Goal: Information Seeking & Learning: Learn about a topic

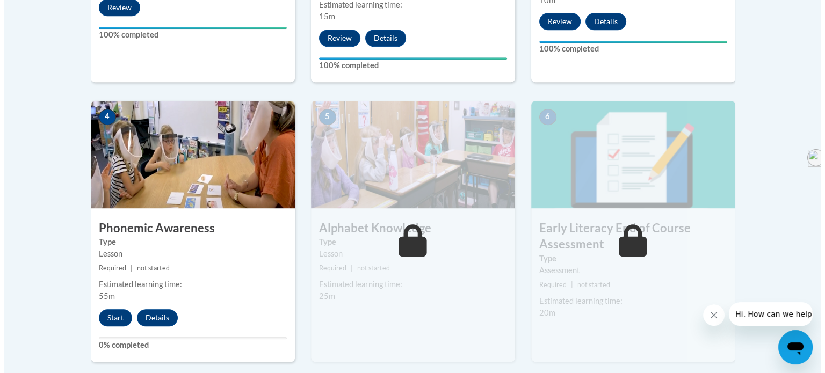
scroll to position [558, 0]
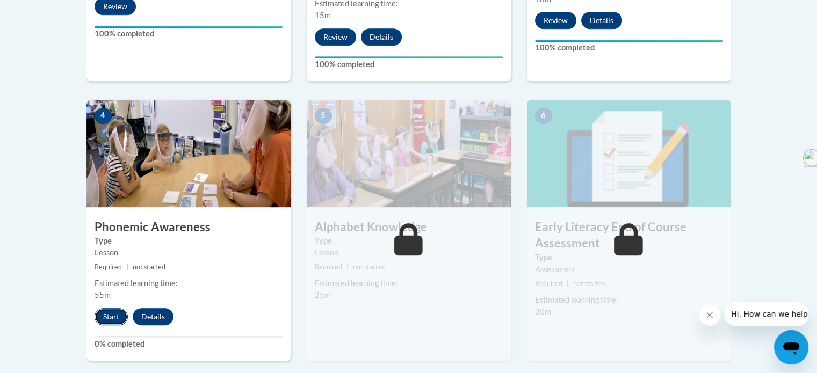
click at [104, 314] on button "Start" at bounding box center [111, 316] width 33 height 17
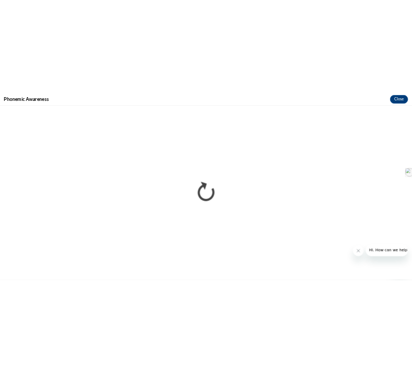
scroll to position [0, 0]
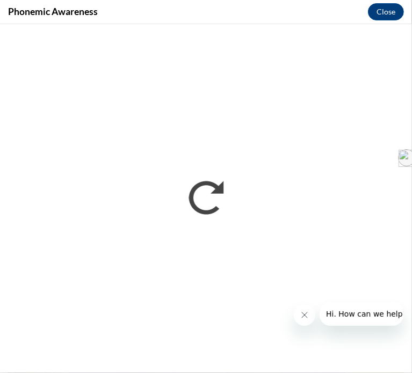
click at [294, 321] on div at bounding box center [349, 314] width 110 height 24
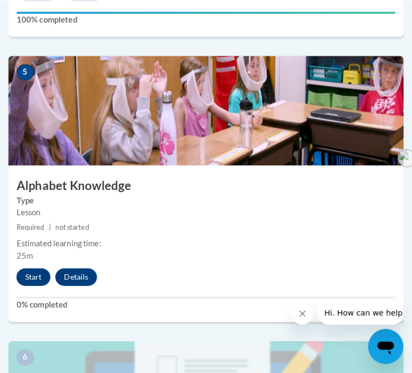
scroll to position [1407, 0]
click at [33, 280] on button "Start" at bounding box center [32, 271] width 33 height 17
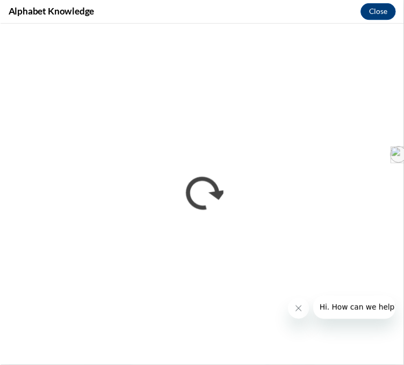
scroll to position [0, 0]
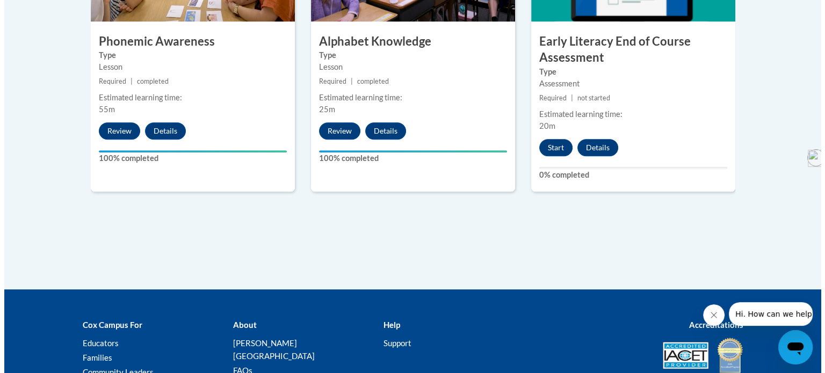
scroll to position [746, 0]
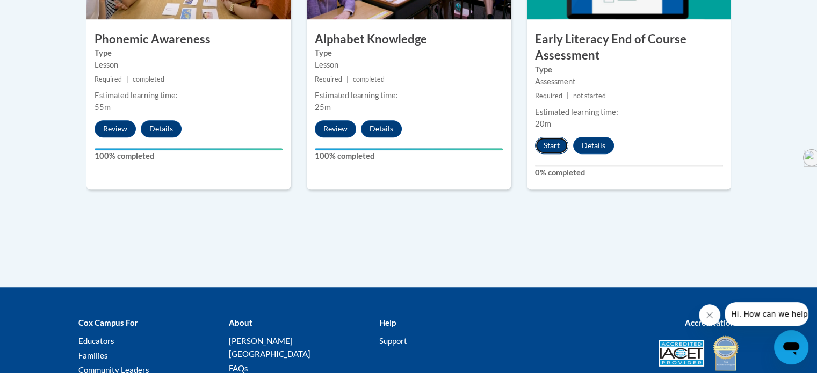
click at [403, 148] on button "Start" at bounding box center [551, 145] width 33 height 17
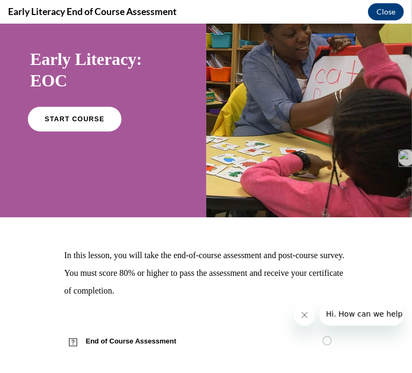
scroll to position [62, 0]
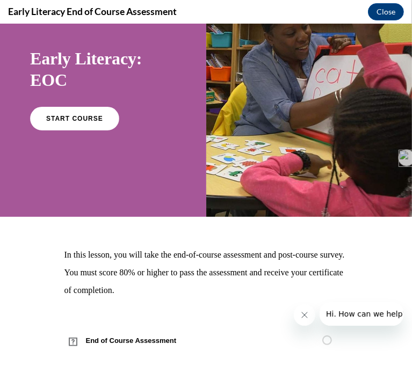
click at [71, 133] on div "START COURSE" at bounding box center [103, 122] width 146 height 33
click at [70, 121] on span "START COURSE" at bounding box center [75, 118] width 60 height 8
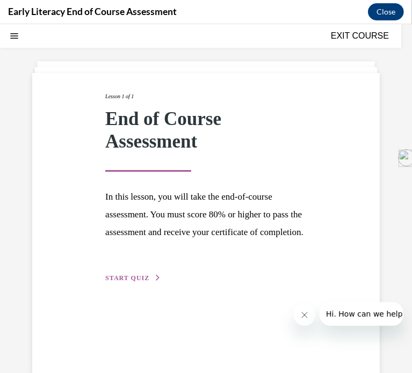
scroll to position [58, 0]
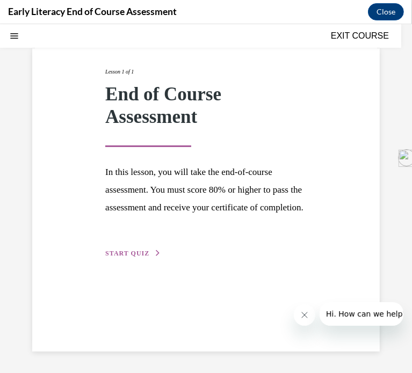
click at [121, 257] on span "START QUIZ" at bounding box center [127, 253] width 44 height 8
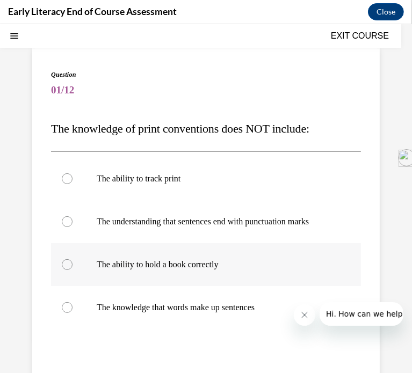
click at [65, 270] on div at bounding box center [67, 264] width 11 height 11
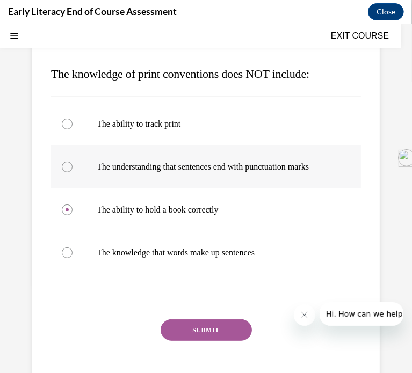
scroll to position [134, 0]
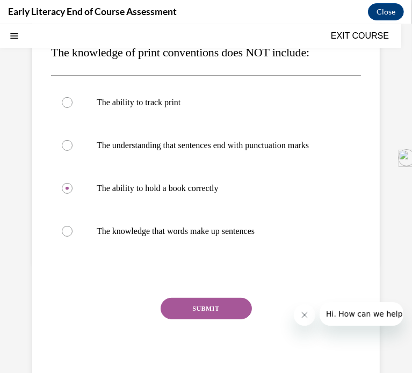
click at [215, 314] on button "SUBMIT" at bounding box center [206, 308] width 91 height 21
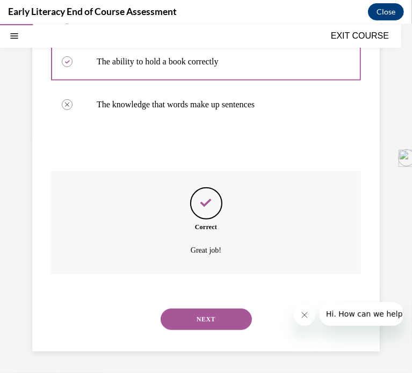
scroll to position [271, 0]
click at [211, 321] on button "NEXT" at bounding box center [206, 318] width 91 height 21
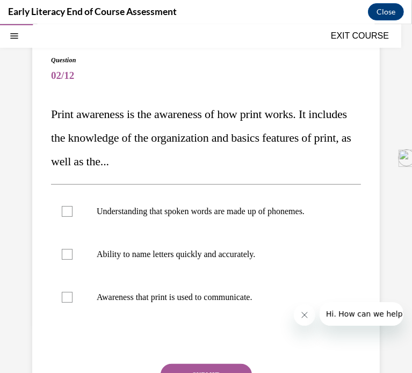
scroll to position [77, 0]
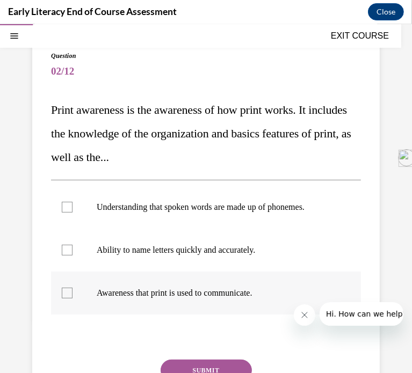
click at [66, 292] on div at bounding box center [67, 292] width 11 height 11
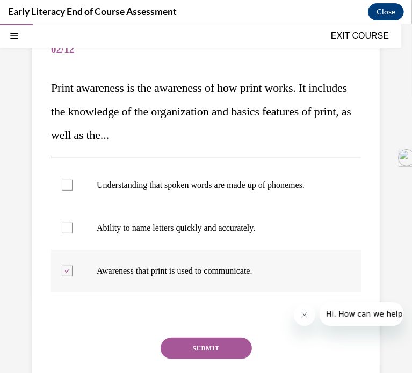
scroll to position [105, 0]
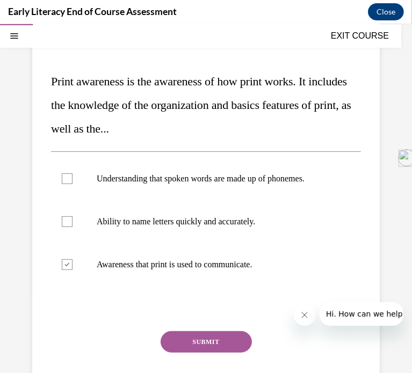
click at [204, 338] on button "SUBMIT" at bounding box center [206, 341] width 91 height 21
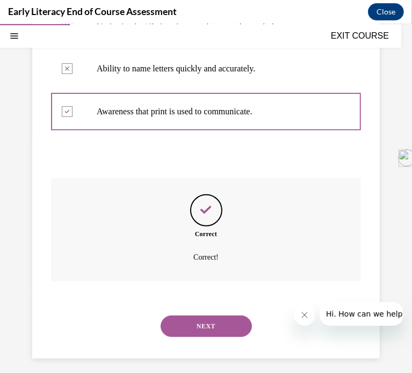
scroll to position [265, 0]
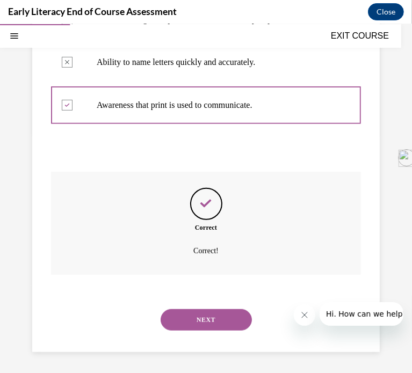
click at [202, 315] on button "NEXT" at bounding box center [206, 319] width 91 height 21
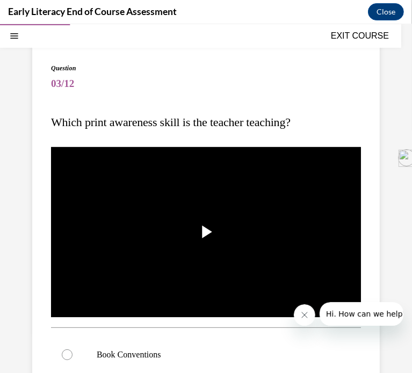
scroll to position [64, 0]
click at [206, 232] on span "Video player" at bounding box center [206, 232] width 0 height 0
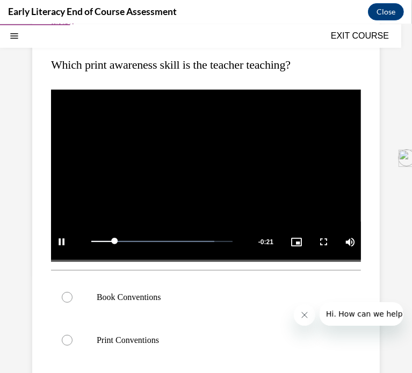
scroll to position [124, 0]
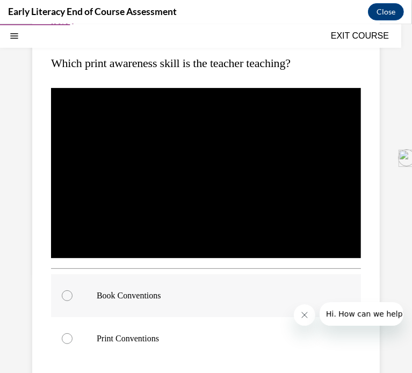
click at [68, 292] on div at bounding box center [67, 295] width 11 height 11
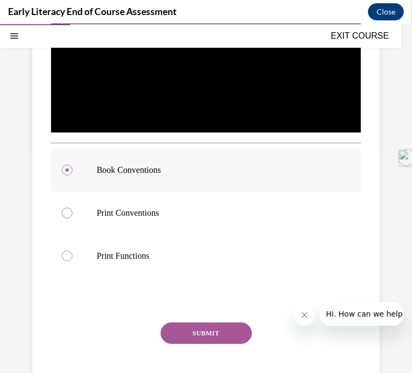
scroll to position [251, 0]
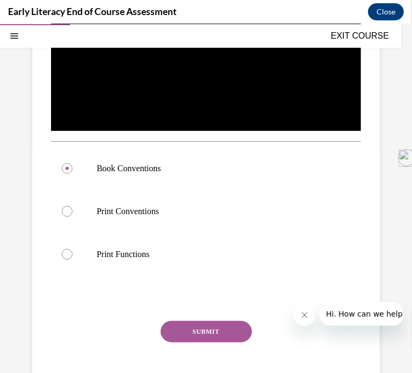
click at [189, 332] on button "SUBMIT" at bounding box center [206, 331] width 91 height 21
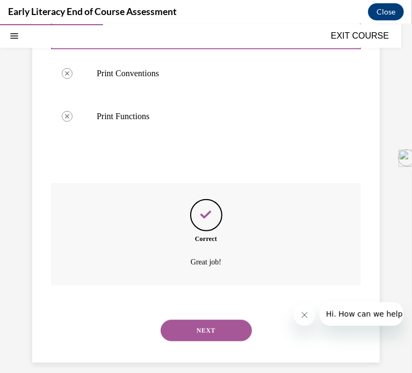
scroll to position [395, 0]
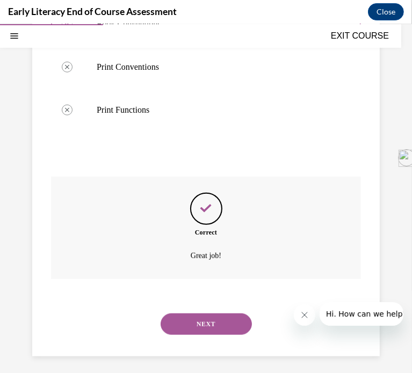
click at [190, 321] on button "NEXT" at bounding box center [206, 323] width 91 height 21
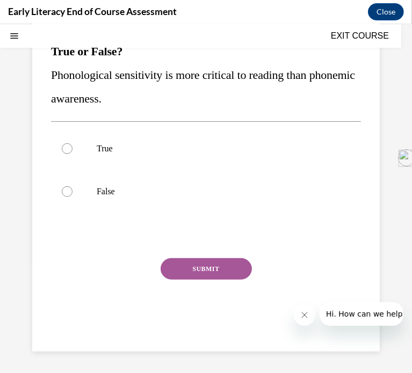
scroll to position [0, 0]
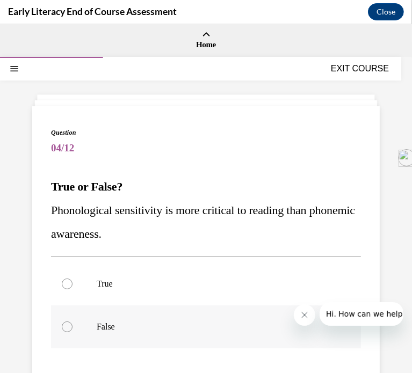
click at [62, 325] on div at bounding box center [67, 326] width 11 height 11
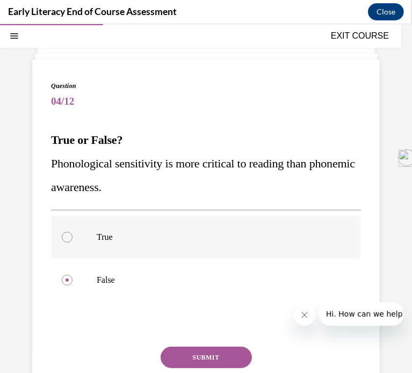
scroll to position [55, 0]
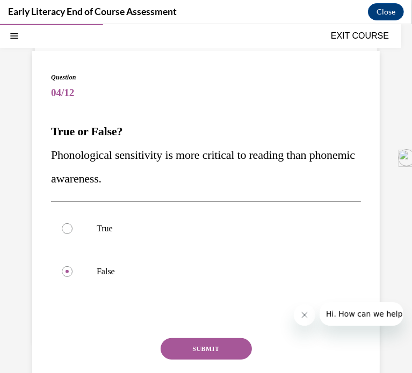
click at [204, 342] on button "SUBMIT" at bounding box center [206, 348] width 91 height 21
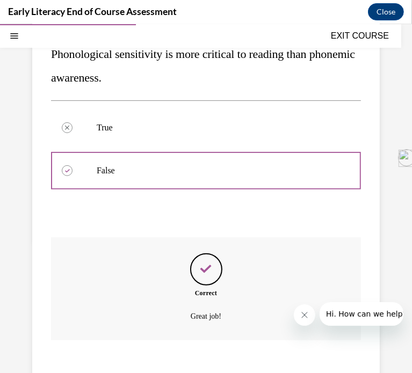
scroll to position [222, 0]
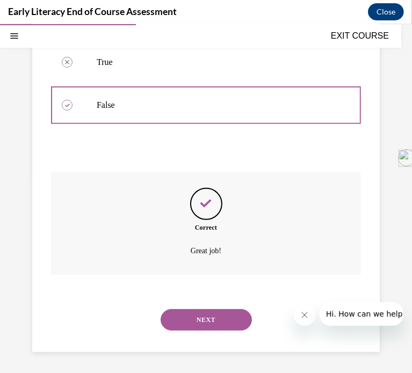
click at [199, 315] on button "NEXT" at bounding box center [206, 319] width 91 height 21
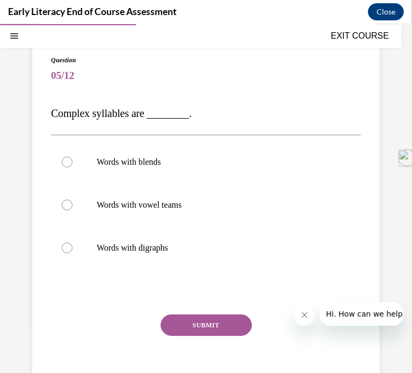
scroll to position [72, 0]
click at [63, 162] on div at bounding box center [67, 162] width 11 height 11
click at [191, 321] on button "SUBMIT" at bounding box center [206, 325] width 91 height 21
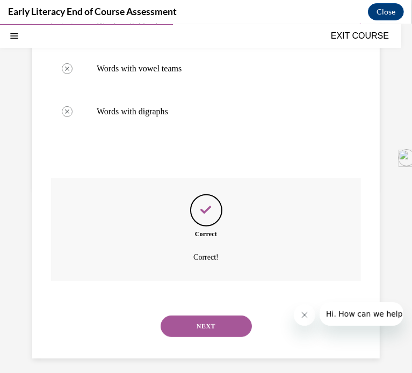
scroll to position [215, 0]
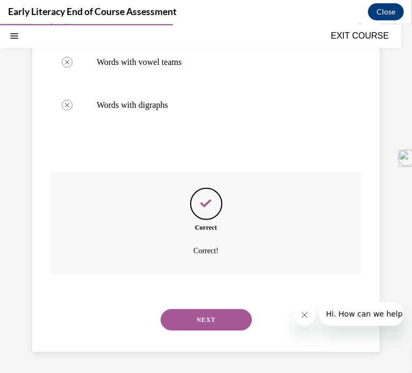
click at [200, 321] on button "NEXT" at bounding box center [206, 319] width 91 height 21
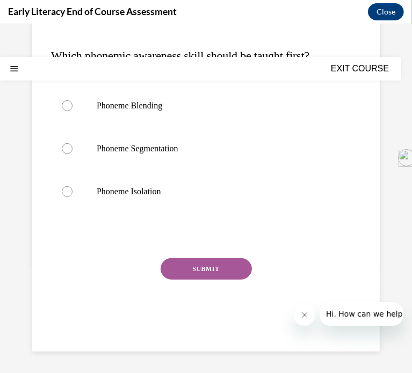
scroll to position [0, 0]
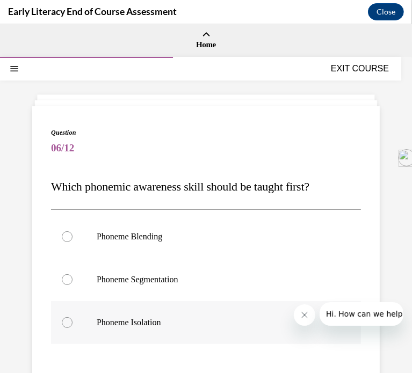
click at [65, 322] on div at bounding box center [67, 322] width 11 height 11
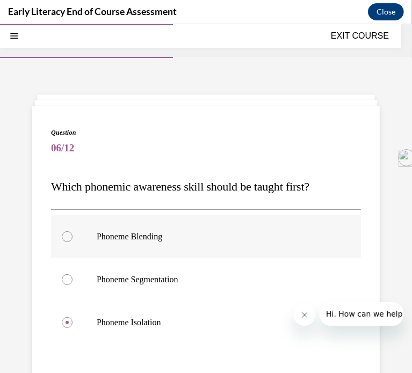
scroll to position [75, 0]
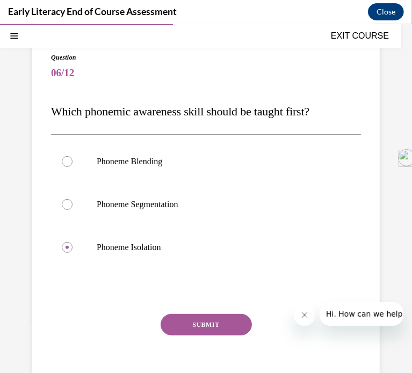
click at [216, 317] on button "SUBMIT" at bounding box center [206, 324] width 91 height 21
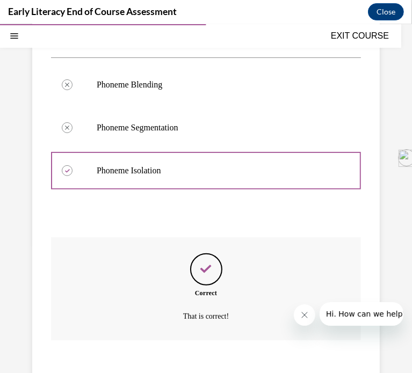
scroll to position [218, 0]
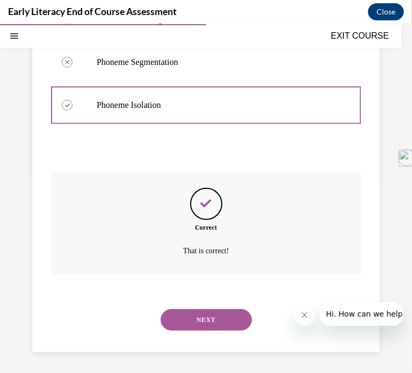
click at [204, 321] on button "NEXT" at bounding box center [206, 319] width 91 height 21
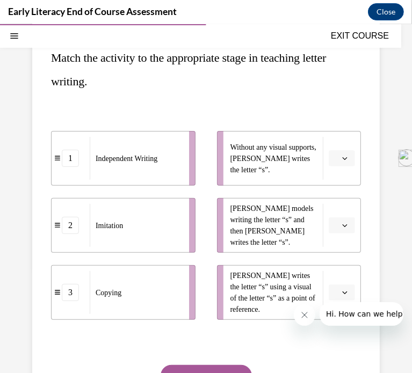
scroll to position [131, 0]
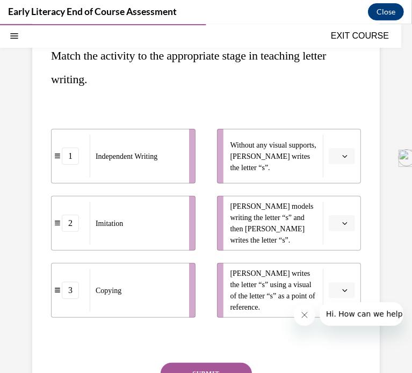
click at [342, 155] on icon "button" at bounding box center [344, 155] width 5 height 5
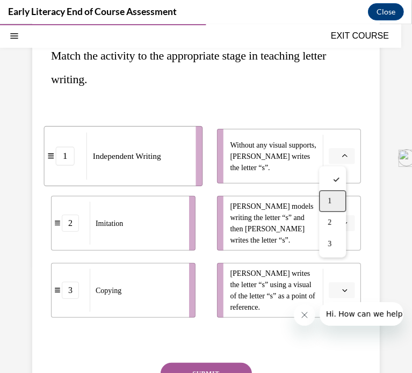
click at [335, 194] on div "1" at bounding box center [332, 200] width 27 height 21
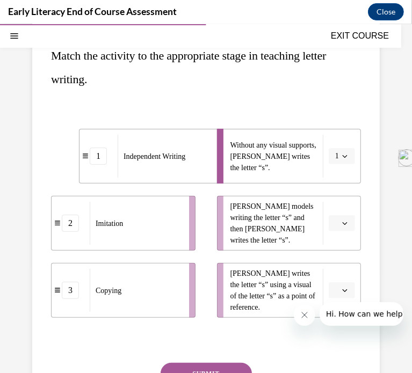
click at [342, 220] on icon "button" at bounding box center [344, 222] width 5 height 5
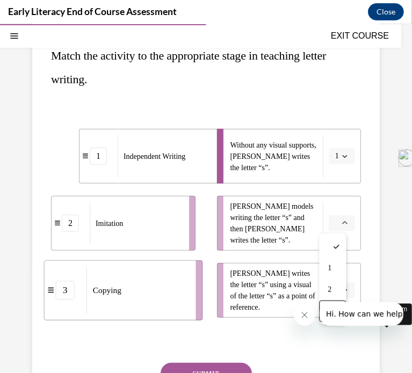
click at [328, 303] on button "Hi. How can we help?" at bounding box center [365, 314] width 93 height 24
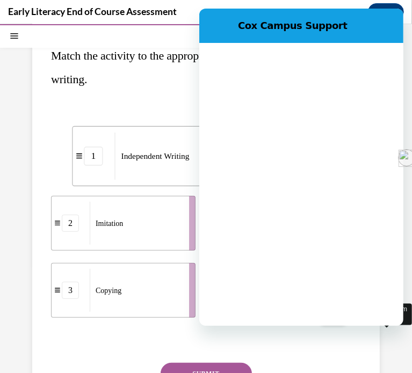
scroll to position [0, 0]
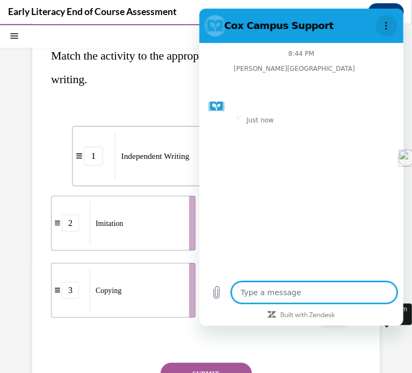
type textarea "x"
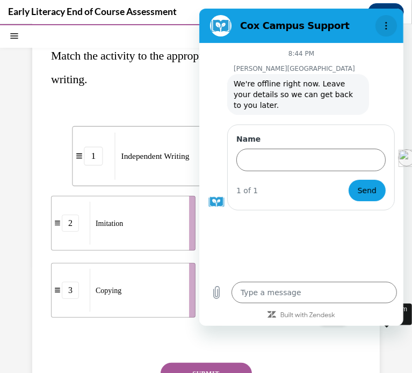
click at [390, 25] on button "Options menu" at bounding box center [385, 25] width 21 height 21
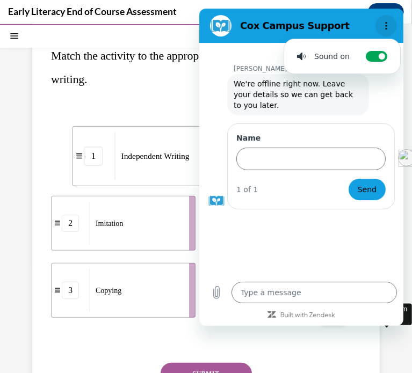
click at [390, 25] on button "Options menu" at bounding box center [385, 25] width 21 height 21
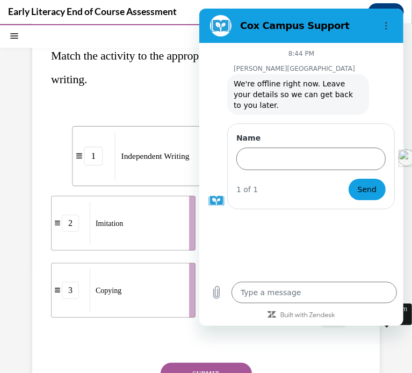
click at [204, 13] on section "Cox Campus Support" at bounding box center [301, 26] width 204 height 34
click at [165, 71] on p "Match the activity to the appropriate stage in teaching letter writing." at bounding box center [206, 67] width 310 height 47
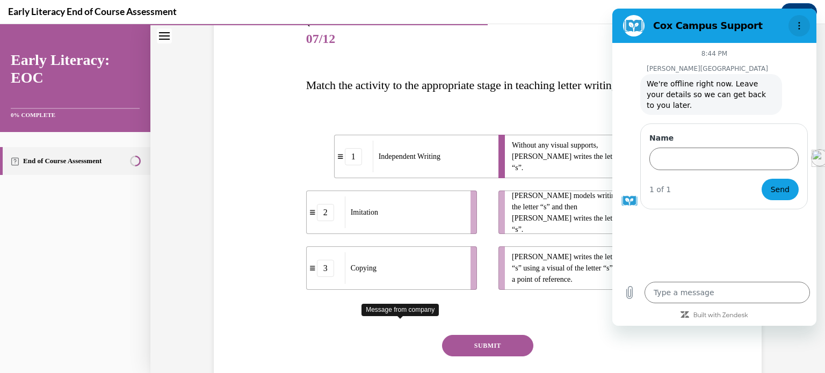
click at [403, 30] on circle "Options menu" at bounding box center [800, 29] width 2 height 2
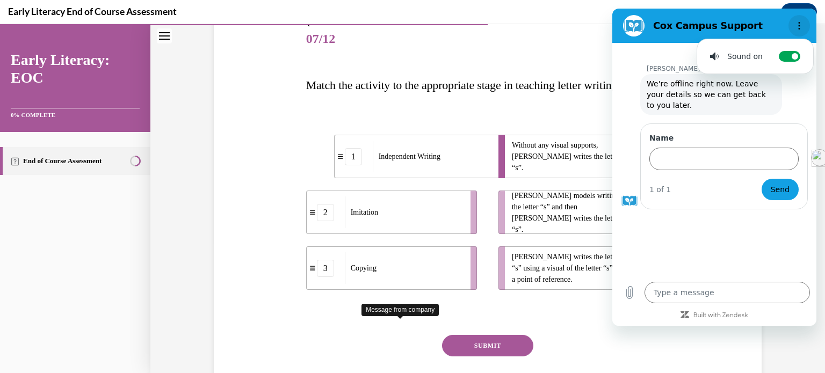
click at [403, 30] on circle "Options menu" at bounding box center [800, 29] width 2 height 2
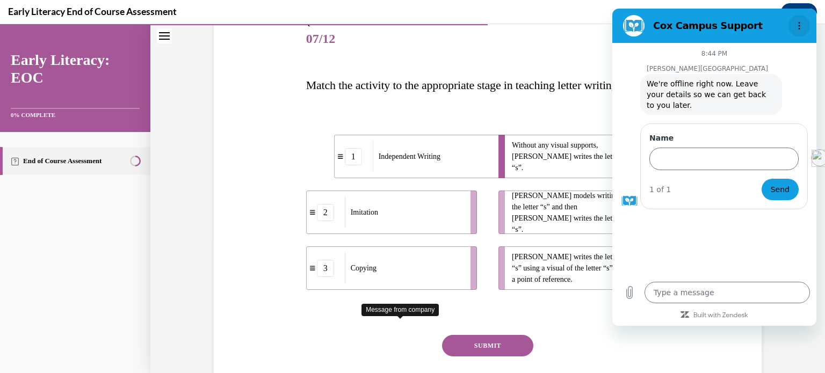
click at [403, 30] on circle "Options menu" at bounding box center [800, 29] width 2 height 2
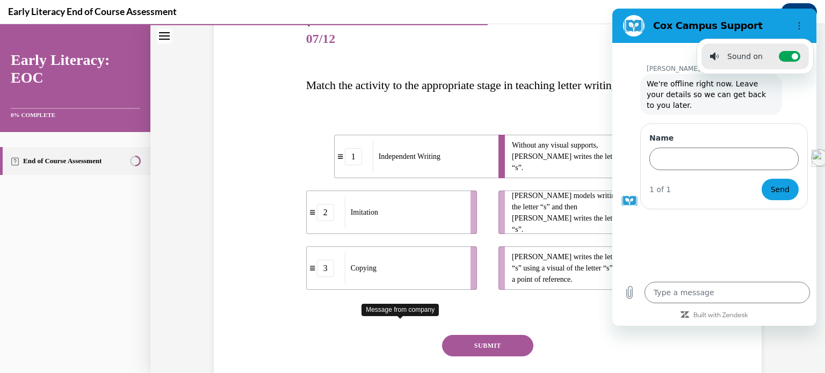
click at [403, 18] on div "Cox Campus Support" at bounding box center [701, 25] width 165 height 21
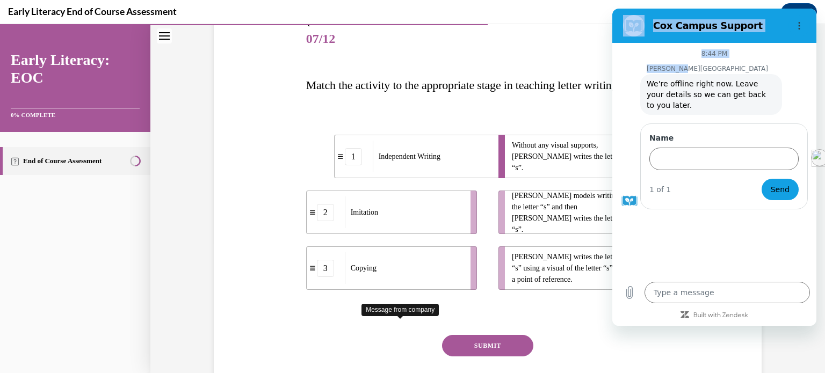
drag, startPoint x: 621, startPoint y: 18, endPoint x: 692, endPoint y: 60, distance: 83.1
click at [403, 60] on div "Cox Campus Support 8:44 PM Cox Campus Cox Campus says: We're offline right now.…" at bounding box center [714, 167] width 204 height 317
click at [403, 24] on h2 "Cox Campus Support" at bounding box center [718, 25] width 131 height 13
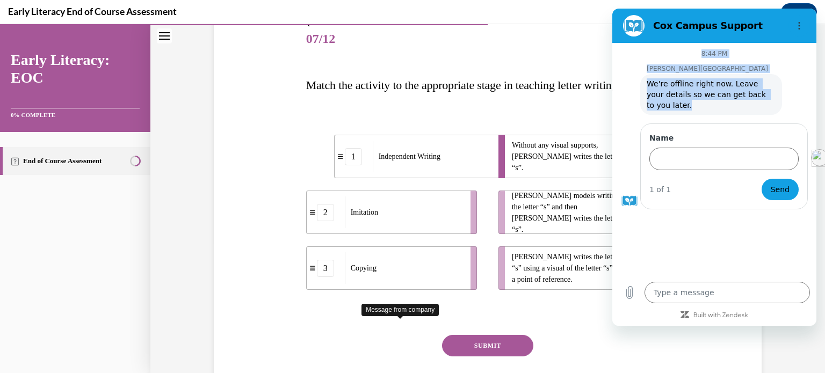
drag, startPoint x: 764, startPoint y: 24, endPoint x: 780, endPoint y: 98, distance: 76.0
click at [403, 98] on div "Cox Campus Support 8:44 PM Cox Campus Cox Campus says: We're offline right now.…" at bounding box center [714, 167] width 204 height 317
click at [403, 34] on div "Cox Campus Support" at bounding box center [701, 25] width 165 height 21
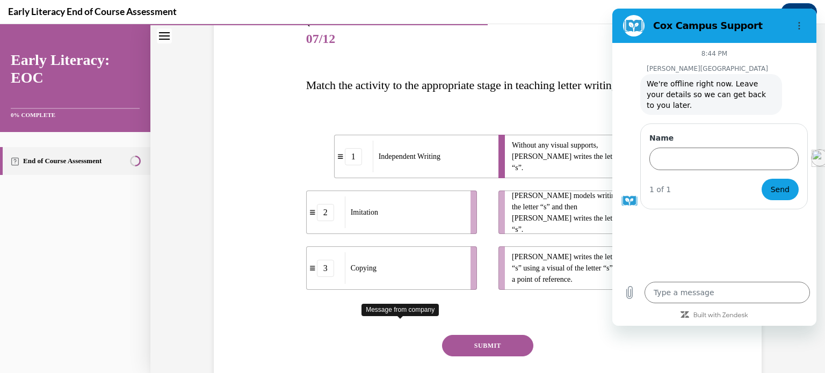
click at [403, 327] on div "Question 07/12 Match the activity to the appropriate stage in teaching letter w…" at bounding box center [487, 186] width 675 height 518
click at [403, 348] on div "Question 07/12 Match the activity to the appropriate stage in teaching letter w…" at bounding box center [487, 212] width 369 height 421
click at [403, 15] on div "Cox Campus Support" at bounding box center [701, 25] width 165 height 21
click at [403, 40] on section "Cox Campus Support" at bounding box center [714, 26] width 204 height 34
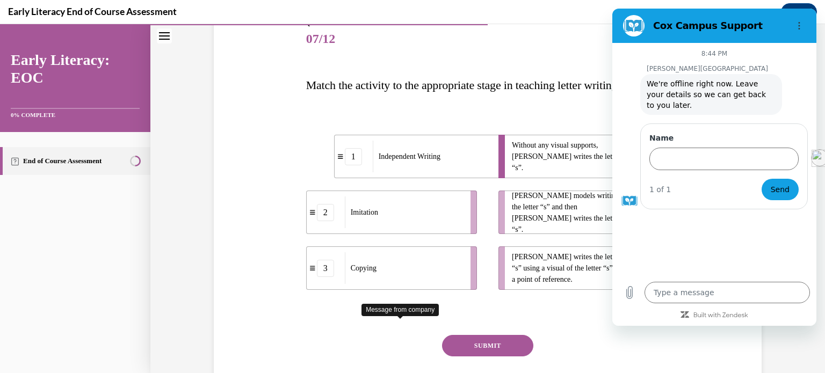
click at [403, 60] on div "8:44 PM Cox Campus Cox Campus says: We're offline right now. Leave your details…" at bounding box center [714, 159] width 204 height 233
click at [403, 55] on div "Question 07/12 Match the activity to the appropriate stage in teaching letter w…" at bounding box center [488, 220] width 364 height 405
click at [403, 40] on div "EXIT COURSE" at bounding box center [482, 36] width 664 height 24
click at [403, 40] on body "SKIP TO LESSON EXIT COURSE Early Literacy: EOC 0% COMPLETE End of Course Assess…" at bounding box center [412, 198] width 825 height 349
click at [403, 320] on div "8:44 PM Cox Campus Cox Campus says: We're offline right now. Leave your details…" at bounding box center [714, 184] width 204 height 283
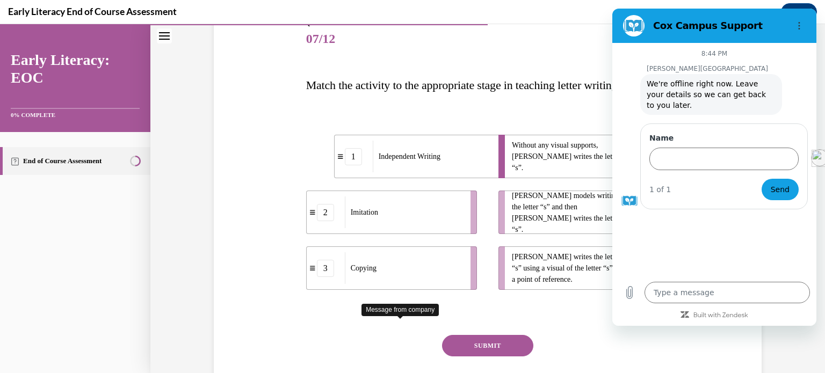
click at [403, 348] on div "Question 07/12 Match the activity to the appropriate stage in teaching letter w…" at bounding box center [487, 204] width 553 height 437
drag, startPoint x: 522, startPoint y: 47, endPoint x: 430, endPoint y: 47, distance: 92.4
click at [403, 47] on div "EXIT COURSE" at bounding box center [482, 36] width 664 height 24
click at [403, 25] on h2 "Cox Campus Support" at bounding box center [718, 25] width 131 height 13
click at [403, 192] on figure at bounding box center [629, 200] width 17 height 17
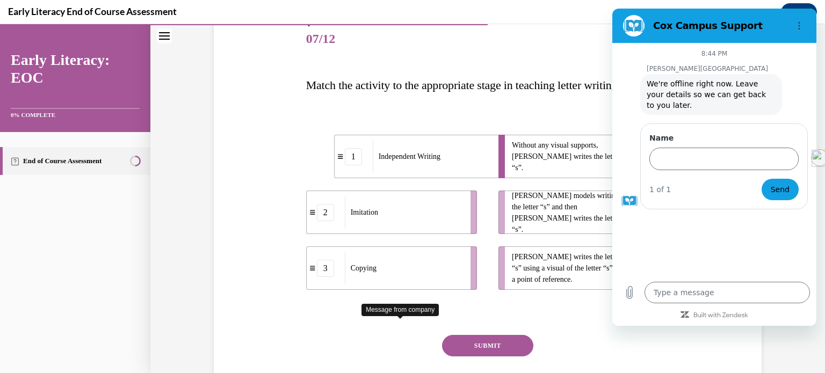
click at [403, 216] on div "8:44 PM Cox Campus Cox Campus says: We're offline right now. Leave your details…" at bounding box center [714, 159] width 204 height 233
click at [403, 184] on span "Send" at bounding box center [780, 189] width 19 height 13
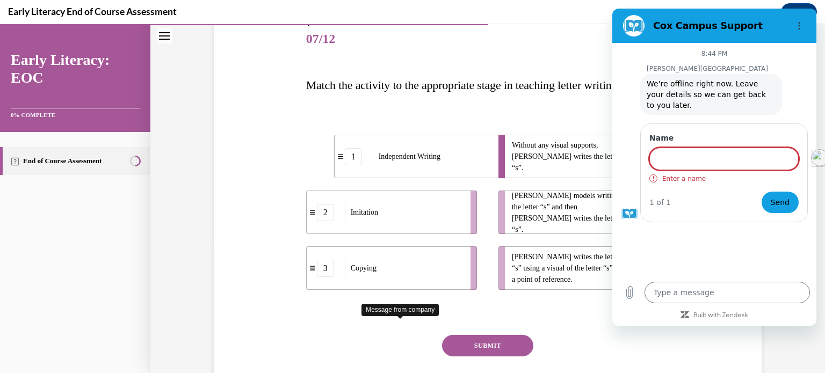
click at [403, 160] on div "Name Enter a name" at bounding box center [723, 158] width 149 height 50
click at [403, 148] on input "Name" at bounding box center [723, 159] width 149 height 23
click at [403, 25] on button "Options menu" at bounding box center [799, 25] width 21 height 21
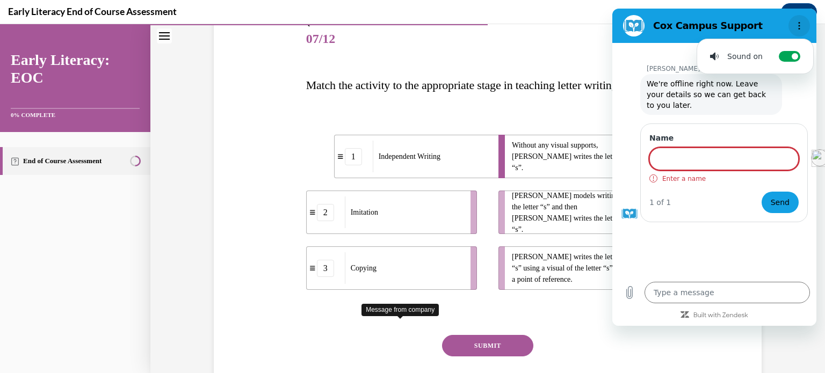
click at [403, 25] on button "Options menu" at bounding box center [799, 25] width 21 height 21
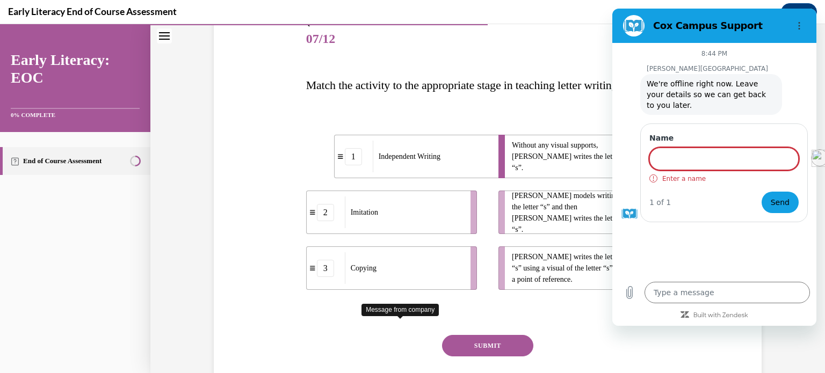
click at [403, 17] on div "Cox Campus Support" at bounding box center [701, 25] width 165 height 21
click at [403, 314] on div at bounding box center [714, 315] width 204 height 10
click at [403, 310] on div "Message from company" at bounding box center [400, 310] width 77 height 12
click at [394, 310] on div "Message from company" at bounding box center [400, 310] width 77 height 12
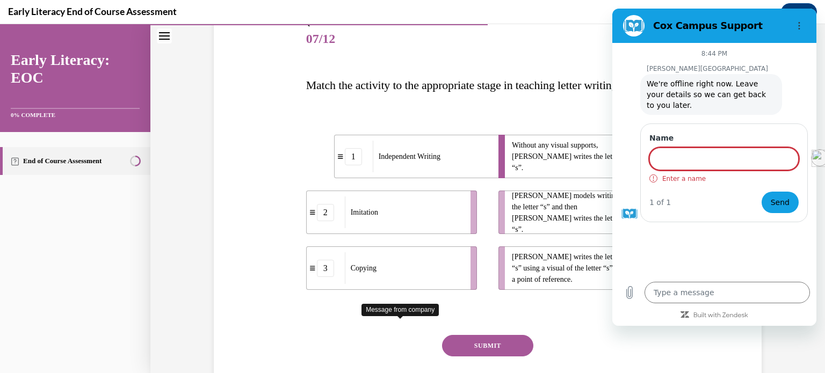
click at [387, 343] on div "SUBMIT" at bounding box center [488, 362] width 364 height 54
click at [226, 220] on div "Question 07/12 Match the activity to the appropriate stage in teaching letter w…" at bounding box center [487, 204] width 553 height 437
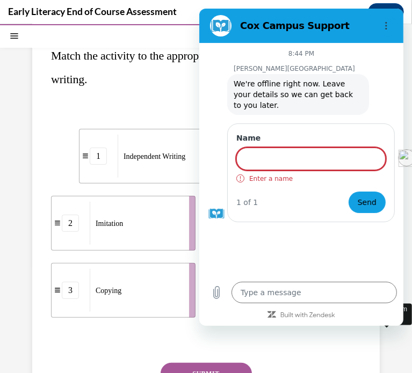
click at [365, 24] on h2 "Cox Campus Support" at bounding box center [305, 25] width 131 height 13
click at [352, 150] on input "Name" at bounding box center [310, 159] width 149 height 23
click at [299, 58] on div "8:44 PM Cox Campus Cox Campus says: We're offline right now. Leave your details…" at bounding box center [301, 159] width 204 height 233
click at [237, 64] on p "[PERSON_NAME][GEOGRAPHIC_DATA]" at bounding box center [318, 68] width 170 height 9
click at [149, 106] on div "1 Independent Writing 2 Imitation 3 Copying Without any visual supports, Tina w…" at bounding box center [206, 212] width 310 height 221
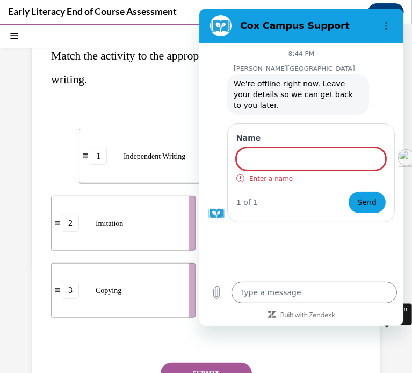
click at [149, 106] on div "1 Independent Writing 2 Imitation 3 Copying Without any visual supports, Tina w…" at bounding box center [206, 212] width 310 height 221
drag, startPoint x: 256, startPoint y: 42, endPoint x: 250, endPoint y: 27, distance: 16.5
click at [250, 27] on h2 "Cox Campus Support" at bounding box center [305, 25] width 131 height 13
click at [263, 60] on div "8:44 PM Cox Campus Cox Campus says: We're offline right now. Leave your details…" at bounding box center [301, 159] width 204 height 233
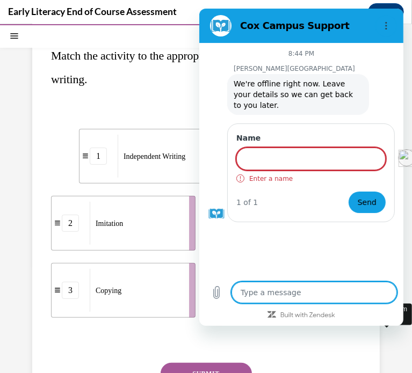
click at [378, 293] on textarea at bounding box center [313, 292] width 165 height 21
type textarea "j"
type textarea "x"
type textarea "j"
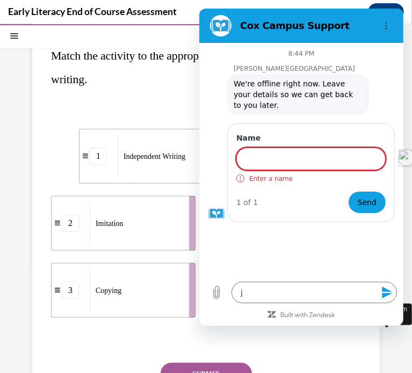
click at [386, 292] on icon "Send message" at bounding box center [386, 292] width 13 height 13
click at [357, 252] on div "8:44 PM Cox Campus Cox Campus says: We're offline right now. Leave your details…" at bounding box center [301, 159] width 204 height 233
click at [381, 229] on div "says: j" at bounding box center [380, 238] width 28 height 19
click at [387, 249] on div at bounding box center [384, 252] width 6 height 6
click at [274, 249] on div "Sent · 8:44 PM" at bounding box center [293, 253] width 189 height 9
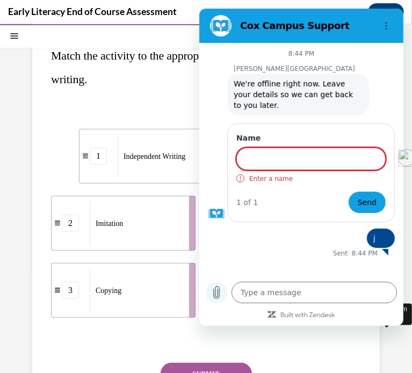
click at [215, 290] on icon "Upload file" at bounding box center [215, 292] width 13 height 13
click at [215, 26] on figure at bounding box center [219, 25] width 21 height 21
click at [326, 311] on div at bounding box center [301, 315] width 204 height 10
click at [330, 315] on icon "Built with Zendesk: Visit the Zendesk website in a new tab" at bounding box center [307, 316] width 55 height 6
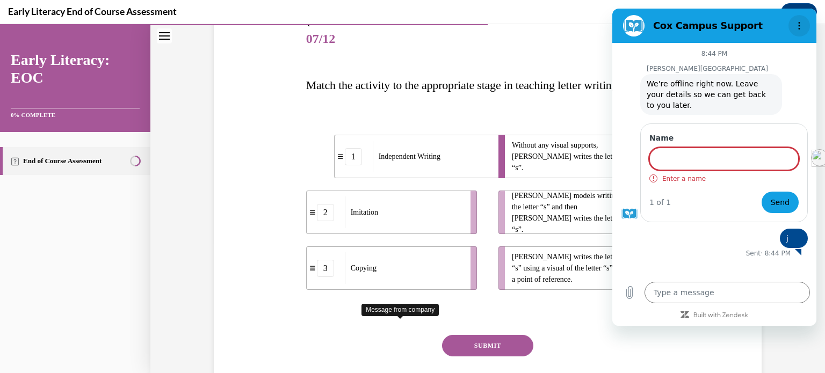
click at [403, 30] on icon "Options menu" at bounding box center [799, 25] width 9 height 9
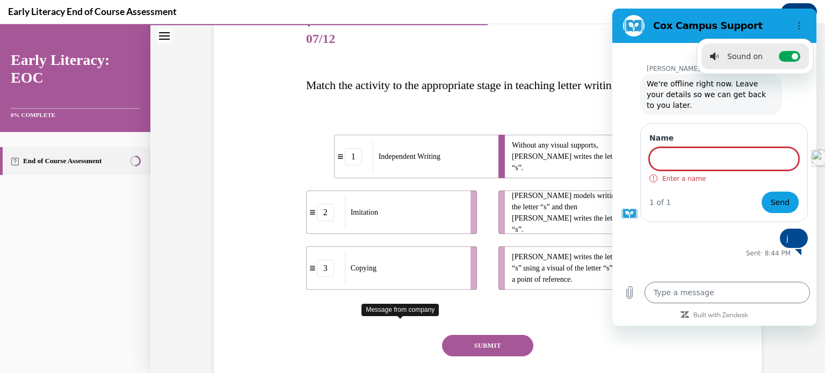
click at [403, 264] on div "8:44 PM Cox Campus Cox Campus says: We're offline right now. Leave your details…" at bounding box center [714, 159] width 204 height 233
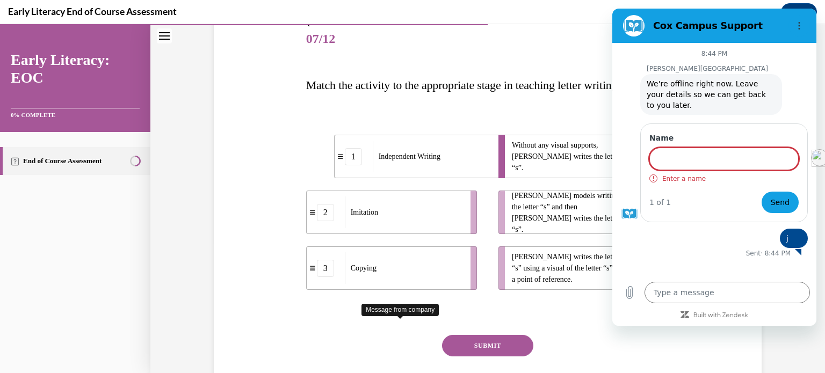
click at [403, 54] on div "Question 07/12 Match the activity to the appropriate stage in teaching letter w…" at bounding box center [488, 220] width 364 height 405
click at [403, 291] on textarea at bounding box center [727, 292] width 165 height 21
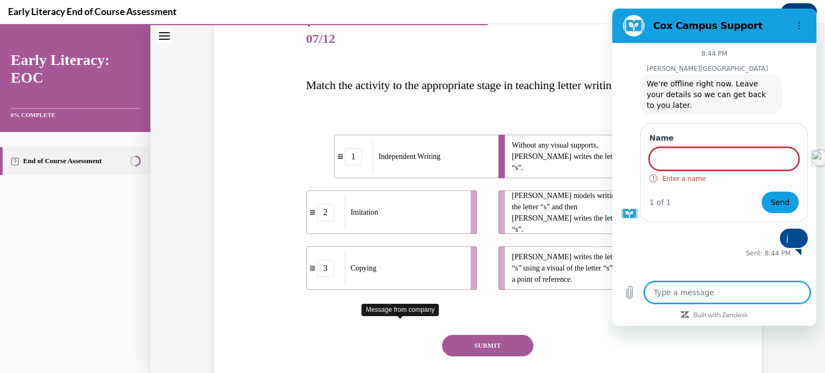
type textarea "x"
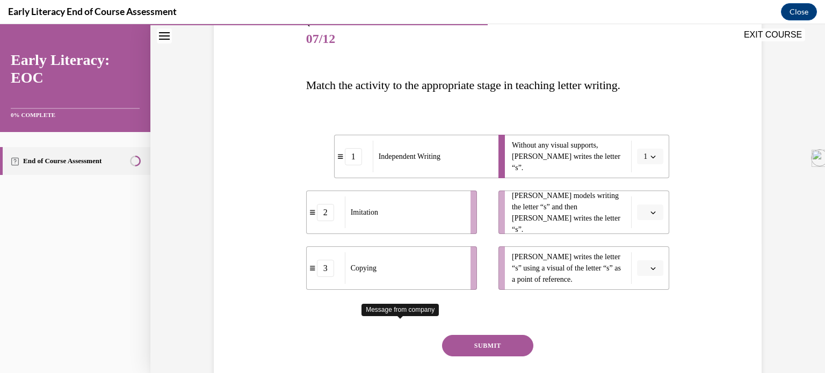
click at [403, 210] on icon "button" at bounding box center [653, 212] width 5 height 5
click at [403, 296] on div "3" at bounding box center [645, 300] width 27 height 21
click at [403, 212] on icon "button" at bounding box center [653, 213] width 5 height 3
click at [403, 272] on div "2" at bounding box center [643, 278] width 27 height 21
click at [403, 262] on button "button" at bounding box center [650, 269] width 26 height 16
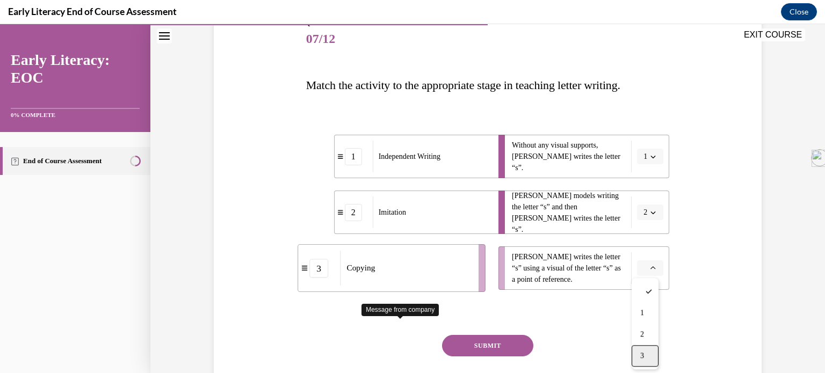
click at [403, 356] on span "3" at bounding box center [642, 356] width 4 height 9
click at [403, 268] on icon "button" at bounding box center [653, 268] width 5 height 5
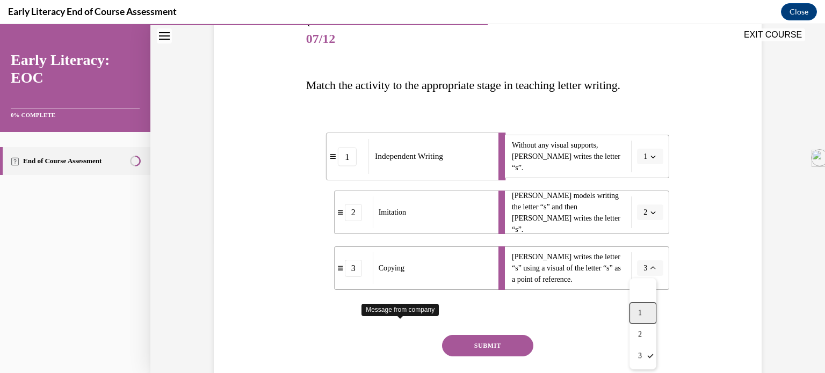
click at [403, 310] on div "1" at bounding box center [643, 312] width 27 height 21
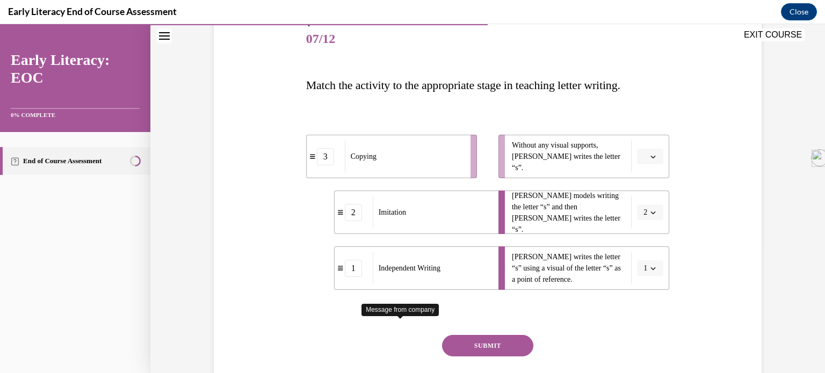
click at [403, 210] on icon "button" at bounding box center [653, 212] width 5 height 5
click at [403, 280] on div "2" at bounding box center [643, 278] width 27 height 21
click at [403, 266] on icon "button" at bounding box center [653, 268] width 5 height 5
click at [403, 312] on span "1" at bounding box center [640, 313] width 4 height 9
click at [403, 270] on span "button" at bounding box center [653, 269] width 8 height 8
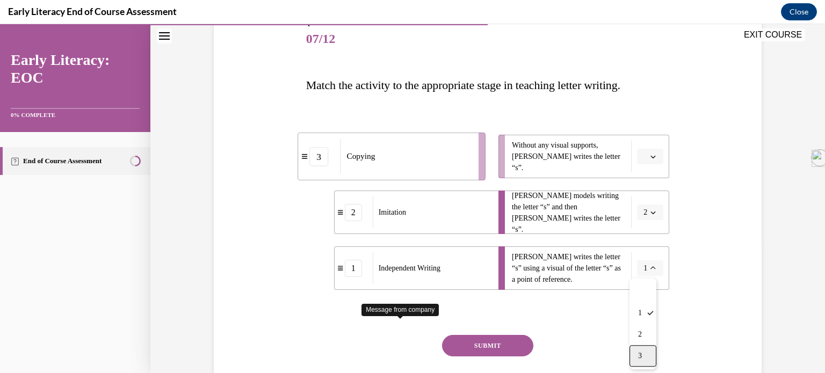
click at [403, 349] on div "3" at bounding box center [643, 355] width 27 height 21
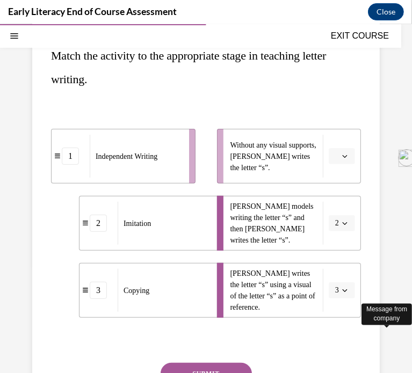
click at [341, 219] on span "button" at bounding box center [345, 223] width 8 height 8
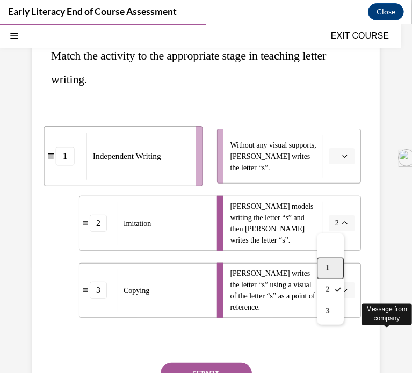
click at [331, 270] on div "1" at bounding box center [330, 267] width 27 height 21
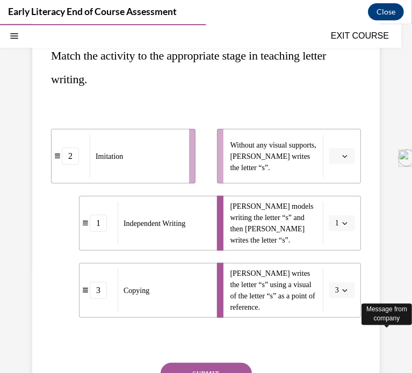
click at [73, 157] on div "2" at bounding box center [70, 155] width 17 height 17
click at [342, 287] on icon "button" at bounding box center [344, 289] width 5 height 5
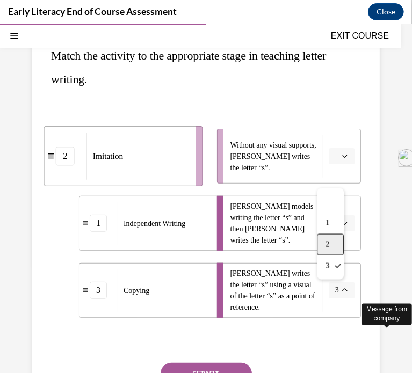
click at [331, 236] on div "2" at bounding box center [330, 244] width 27 height 21
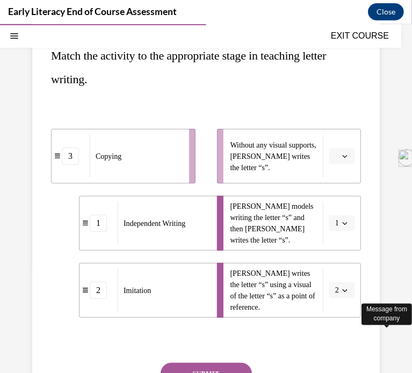
click at [342, 157] on icon "button" at bounding box center [344, 155] width 5 height 5
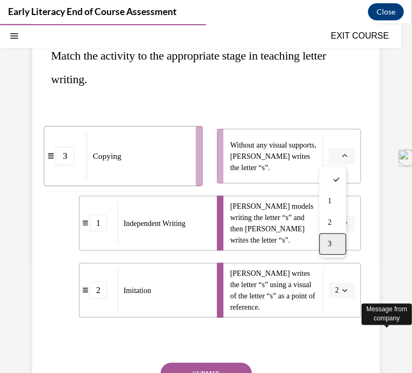
click at [333, 243] on div "3" at bounding box center [332, 243] width 27 height 21
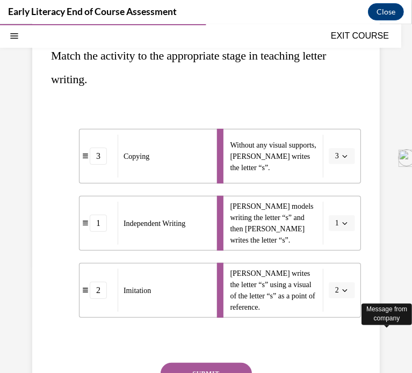
click at [342, 222] on icon "button" at bounding box center [344, 222] width 5 height 5
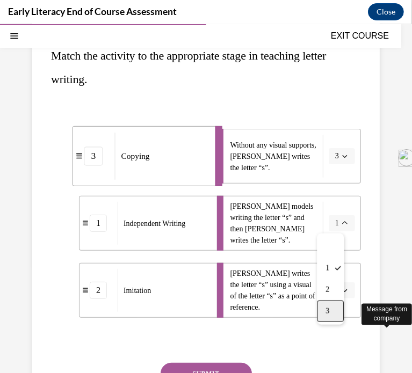
click at [335, 316] on div "3" at bounding box center [330, 310] width 27 height 21
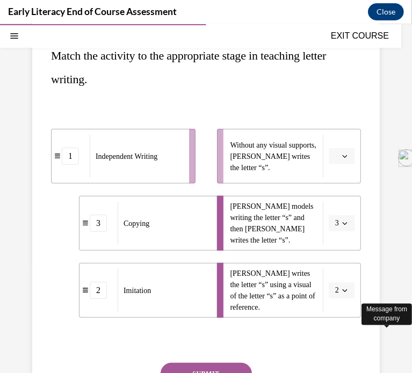
click at [342, 153] on icon "button" at bounding box center [344, 155] width 5 height 5
click at [333, 241] on div "3" at bounding box center [332, 243] width 27 height 21
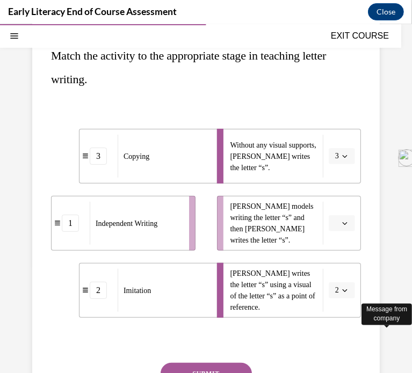
click at [100, 160] on div "3" at bounding box center [98, 155] width 17 height 17
click at [86, 157] on icon at bounding box center [85, 156] width 5 height 5
click at [98, 156] on div "3" at bounding box center [98, 155] width 17 height 17
drag, startPoint x: 170, startPoint y: 142, endPoint x: 170, endPoint y: 276, distance: 134.3
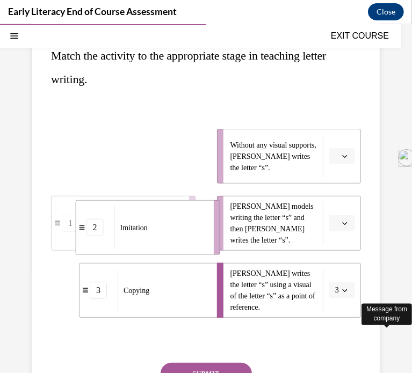
drag, startPoint x: 149, startPoint y: 151, endPoint x: 174, endPoint y: 221, distance: 74.1
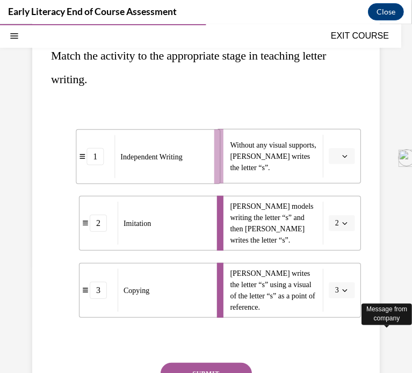
drag, startPoint x: 155, startPoint y: 147, endPoint x: 180, endPoint y: 147, distance: 25.3
click at [180, 147] on div "Independent Writing" at bounding box center [160, 156] width 92 height 43
click at [341, 154] on span "button" at bounding box center [345, 156] width 8 height 8
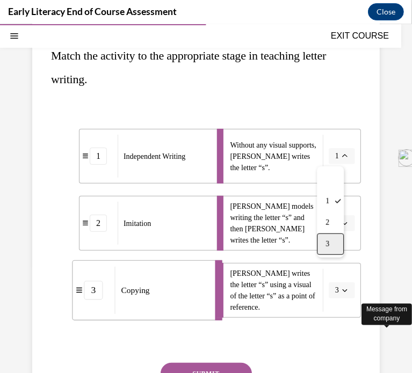
click at [337, 244] on div "3" at bounding box center [330, 243] width 27 height 21
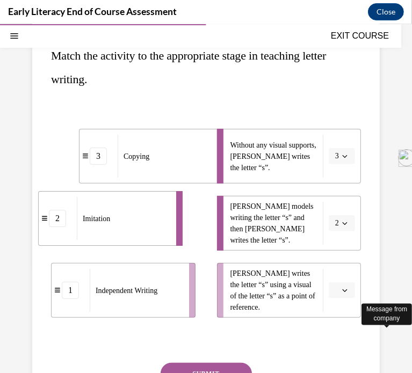
drag, startPoint x: 169, startPoint y: 227, endPoint x: 128, endPoint y: 222, distance: 41.1
click at [128, 222] on div "Imitation" at bounding box center [123, 218] width 92 height 43
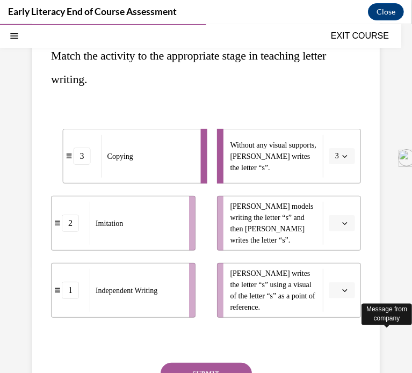
drag, startPoint x: 153, startPoint y: 170, endPoint x: 120, endPoint y: 169, distance: 32.2
click at [120, 169] on div "Copying" at bounding box center [148, 155] width 92 height 43
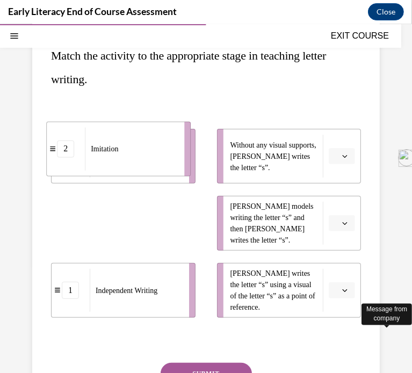
drag, startPoint x: 161, startPoint y: 235, endPoint x: 156, endPoint y: 160, distance: 75.9
click at [156, 160] on div "Imitation" at bounding box center [131, 148] width 92 height 43
drag, startPoint x: 145, startPoint y: 226, endPoint x: 142, endPoint y: 147, distance: 79.0
click at [142, 147] on div "Imitation" at bounding box center [135, 150] width 92 height 43
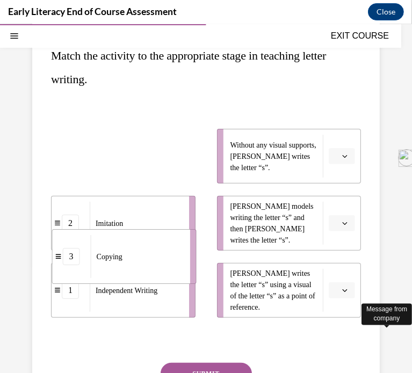
drag, startPoint x: 146, startPoint y: 176, endPoint x: 147, endPoint y: 277, distance: 100.5
click at [147, 277] on div "Copying" at bounding box center [137, 256] width 92 height 43
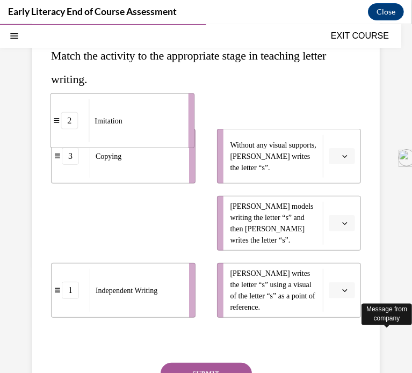
drag, startPoint x: 119, startPoint y: 232, endPoint x: 118, endPoint y: 129, distance: 102.6
click at [118, 129] on div "Imitation" at bounding box center [135, 120] width 92 height 43
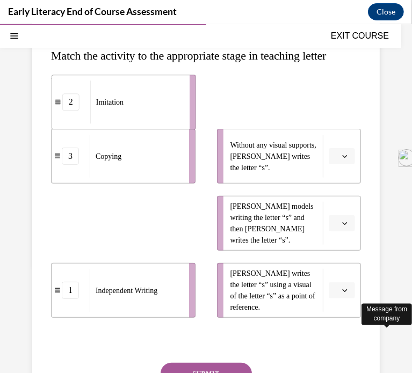
drag, startPoint x: 71, startPoint y: 211, endPoint x: 71, endPoint y: 82, distance: 128.9
click at [71, 82] on li "2 Imitation" at bounding box center [124, 101] width 144 height 55
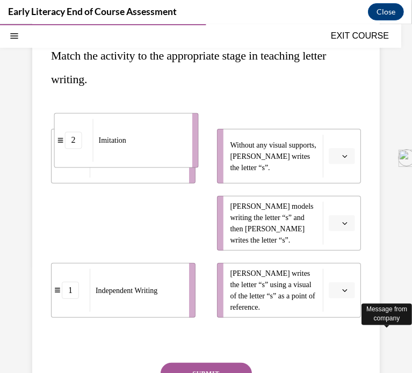
drag, startPoint x: 170, startPoint y: 214, endPoint x: 172, endPoint y: 90, distance: 124.1
click at [172, 119] on div "Imitation" at bounding box center [139, 140] width 92 height 43
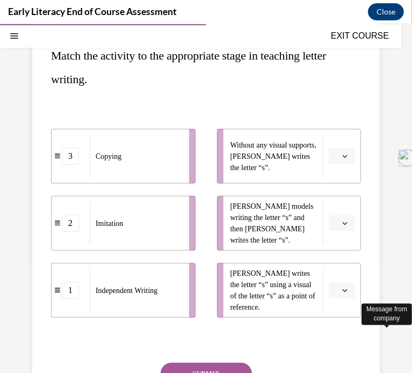
click at [342, 153] on icon "button" at bounding box center [344, 155] width 5 height 5
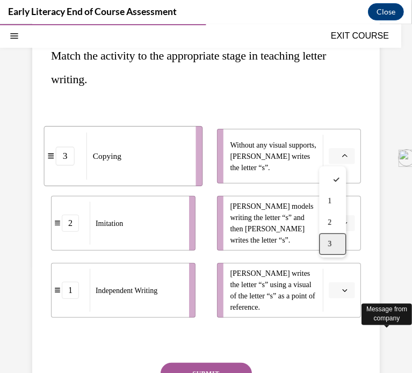
click at [334, 238] on div "3" at bounding box center [332, 243] width 27 height 21
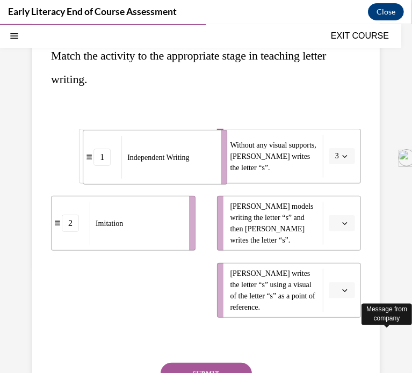
drag, startPoint x: 132, startPoint y: 281, endPoint x: 163, endPoint y: 148, distance: 136.9
click at [163, 148] on div "Independent Writing" at bounding box center [167, 156] width 92 height 43
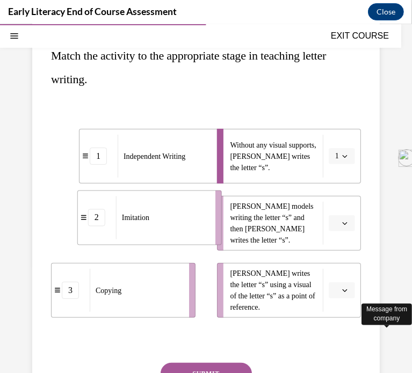
drag, startPoint x: 178, startPoint y: 223, endPoint x: 205, endPoint y: 219, distance: 26.8
click at [205, 219] on li "2 Imitation" at bounding box center [149, 217] width 144 height 55
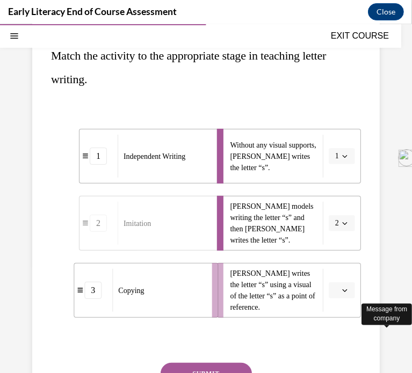
drag, startPoint x: 174, startPoint y: 288, endPoint x: 200, endPoint y: 289, distance: 25.8
click at [200, 289] on div "Copying" at bounding box center [158, 290] width 92 height 43
click at [341, 154] on span "button" at bounding box center [345, 156] width 8 height 8
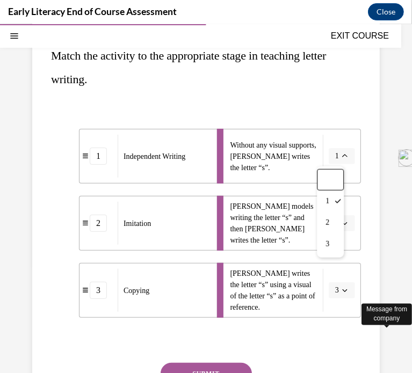
click at [319, 91] on div "Question 07/12 Match the activity to the appropriate stage in teaching letter w…" at bounding box center [206, 223] width 310 height 454
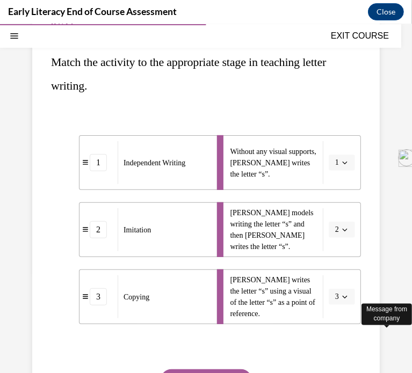
scroll to position [125, 0]
click at [335, 295] on span "3" at bounding box center [337, 296] width 4 height 11
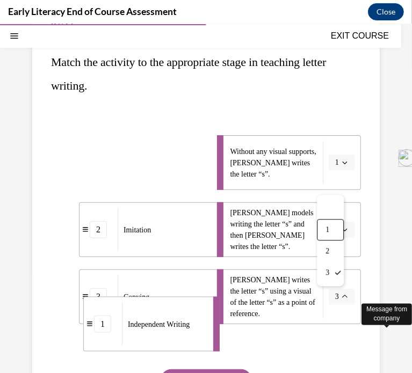
drag, startPoint x: 86, startPoint y: 147, endPoint x: 90, endPoint y: 313, distance: 165.5
click at [90, 313] on li "1 Independent Writing" at bounding box center [151, 324] width 136 height 55
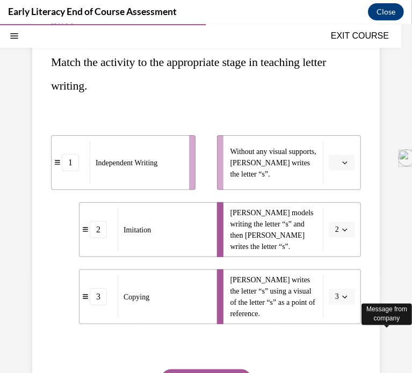
click at [107, 228] on div "2" at bounding box center [98, 229] width 38 height 17
drag, startPoint x: 120, startPoint y: 227, endPoint x: 72, endPoint y: 229, distance: 47.9
click at [72, 229] on div "Imitation" at bounding box center [116, 231] width 92 height 43
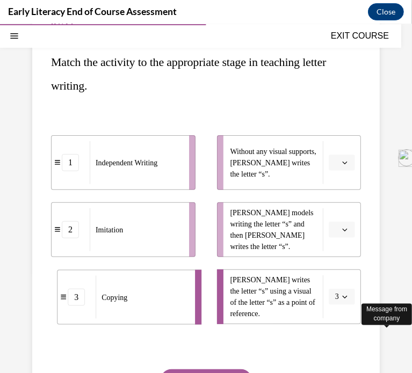
drag, startPoint x: 129, startPoint y: 285, endPoint x: 62, endPoint y: 285, distance: 66.6
click at [96, 285] on div "Copying" at bounding box center [142, 297] width 92 height 43
click at [71, 163] on div "1" at bounding box center [70, 162] width 17 height 17
click at [342, 227] on icon "button" at bounding box center [344, 229] width 5 height 5
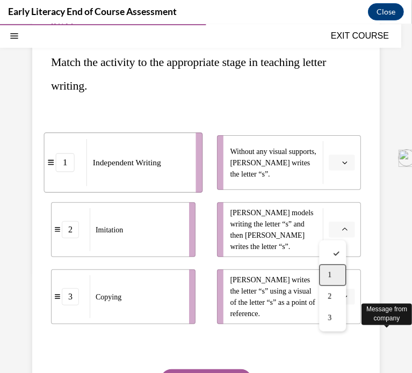
click at [333, 274] on div "1" at bounding box center [332, 274] width 27 height 21
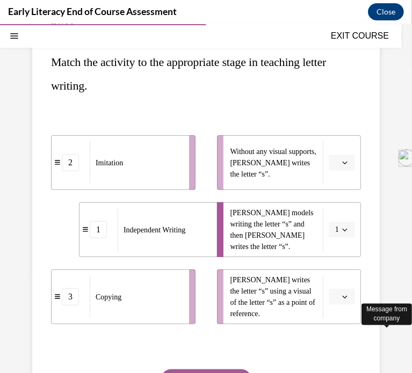
click at [342, 295] on icon "button" at bounding box center [344, 296] width 5 height 5
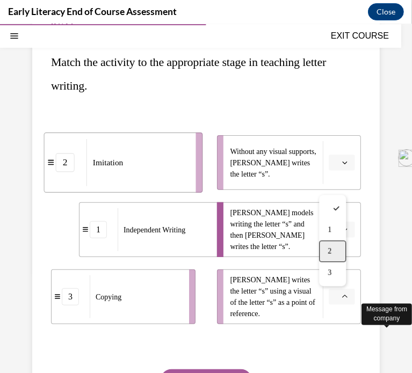
click at [331, 251] on span "2" at bounding box center [330, 251] width 4 height 9
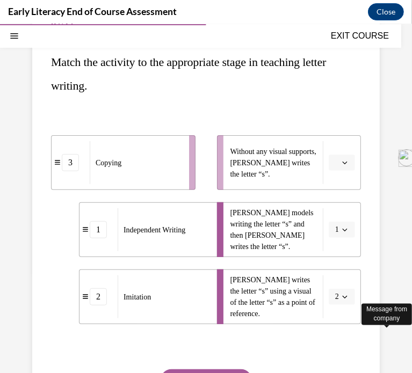
click at [337, 156] on button "button" at bounding box center [342, 162] width 26 height 16
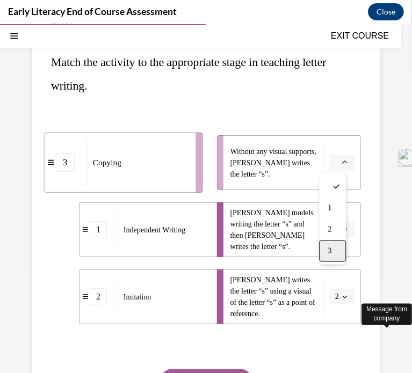
click at [335, 252] on div "3" at bounding box center [332, 250] width 27 height 21
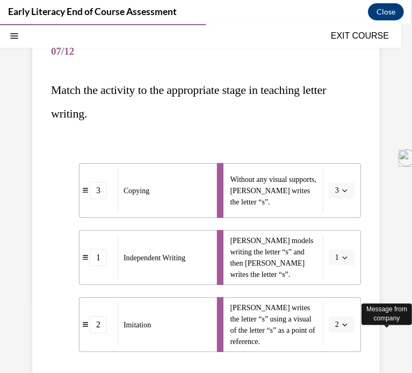
scroll to position [97, 0]
click at [95, 191] on div "3" at bounding box center [98, 189] width 17 height 17
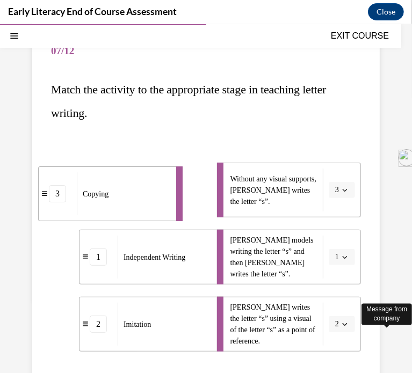
drag, startPoint x: 151, startPoint y: 183, endPoint x: 110, endPoint y: 187, distance: 41.5
click at [110, 187] on div "Copying" at bounding box center [123, 193] width 92 height 43
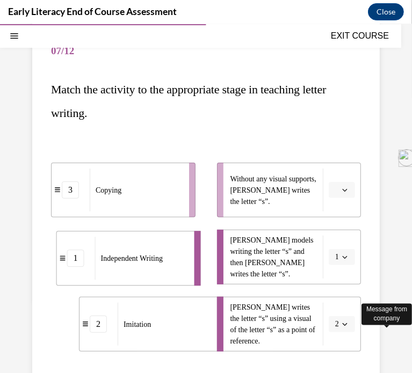
drag, startPoint x: 154, startPoint y: 237, endPoint x: 115, endPoint y: 241, distance: 38.3
click at [115, 241] on div "Independent Writing" at bounding box center [141, 257] width 92 height 43
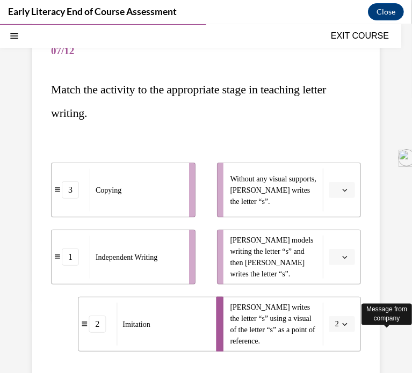
click at [142, 311] on div "Imitation" at bounding box center [163, 323] width 92 height 43
drag, startPoint x: 138, startPoint y: 312, endPoint x: 107, endPoint y: 308, distance: 30.8
click at [107, 308] on div "Imitation" at bounding box center [138, 322] width 92 height 43
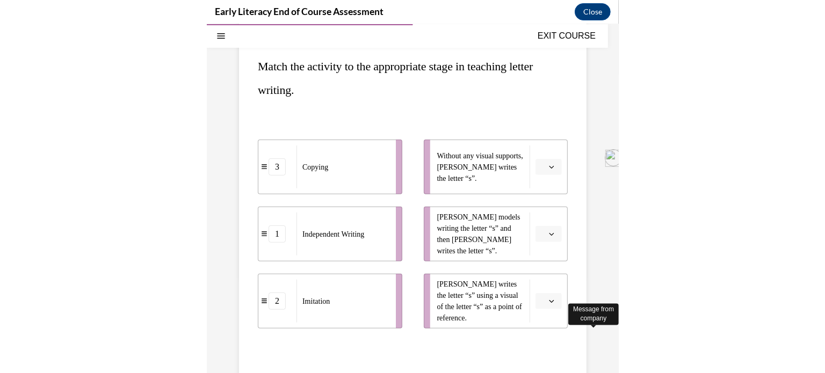
scroll to position [121, 0]
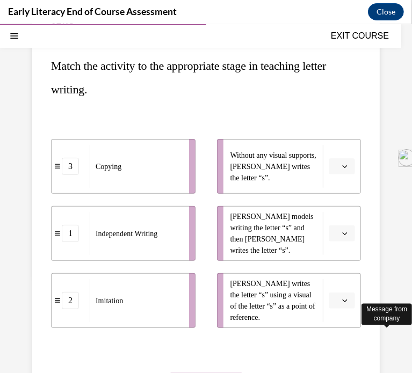
click at [333, 170] on button "button" at bounding box center [342, 166] width 26 height 16
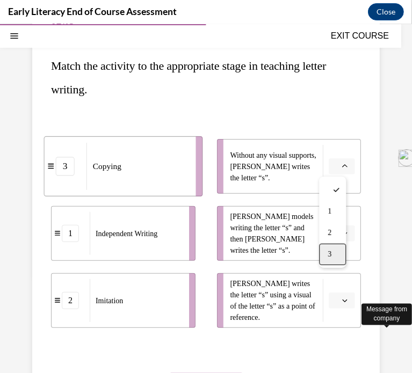
click at [344, 253] on div "3" at bounding box center [332, 253] width 27 height 21
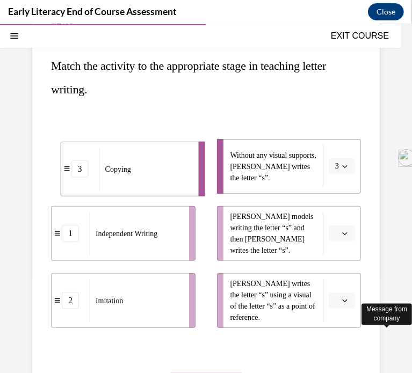
drag, startPoint x: 155, startPoint y: 160, endPoint x: 112, endPoint y: 158, distance: 43.0
click at [112, 158] on div "Copying" at bounding box center [145, 168] width 92 height 43
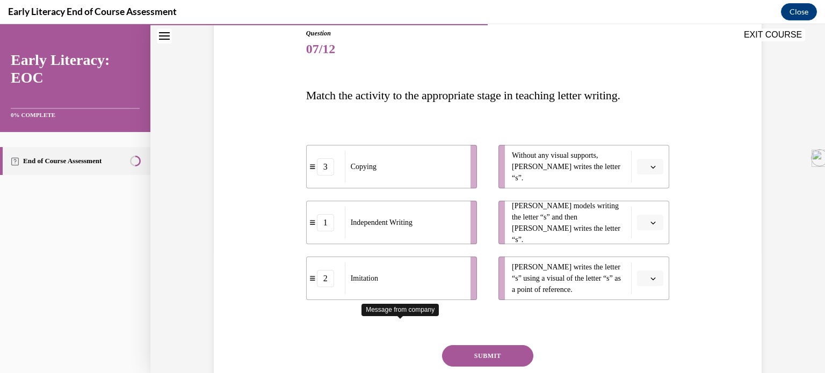
drag, startPoint x: 396, startPoint y: 221, endPoint x: 482, endPoint y: 171, distance: 99.4
drag, startPoint x: 482, startPoint y: 171, endPoint x: 441, endPoint y: 223, distance: 66.2
drag, startPoint x: 425, startPoint y: 215, endPoint x: 458, endPoint y: 161, distance: 62.6
click at [403, 161] on div "Independent Writing" at bounding box center [436, 170] width 119 height 32
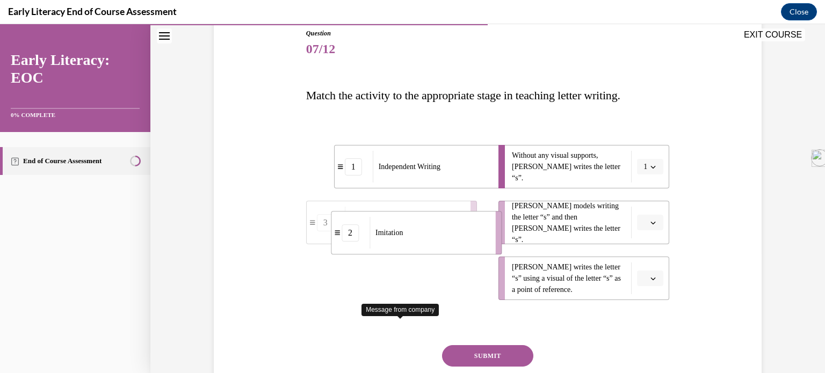
drag, startPoint x: 438, startPoint y: 276, endPoint x: 464, endPoint y: 228, distance: 54.1
click at [403, 228] on div "Imitation" at bounding box center [429, 233] width 119 height 32
drag, startPoint x: 444, startPoint y: 271, endPoint x: 472, endPoint y: 271, distance: 27.9
click at [403, 271] on div "Copying" at bounding box center [431, 279] width 119 height 32
click at [403, 357] on button "SUBMIT" at bounding box center [487, 355] width 91 height 21
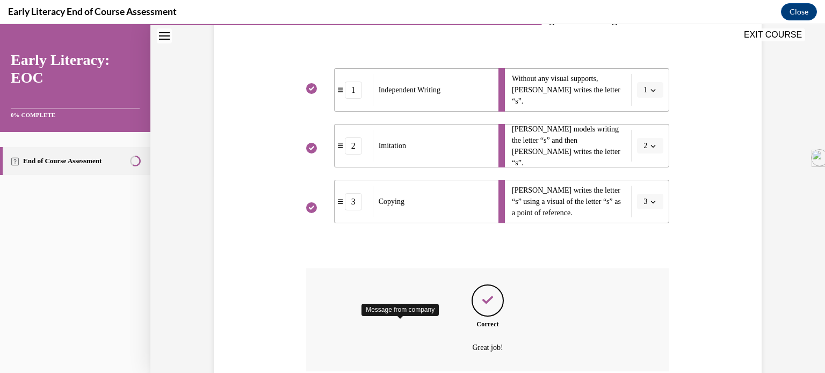
scroll to position [289, 0]
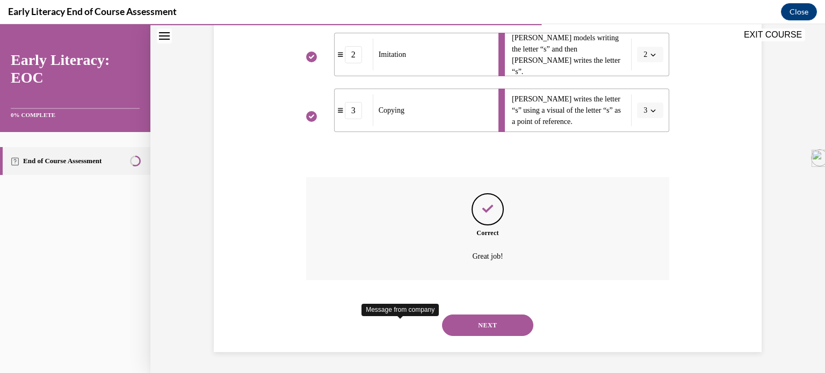
click at [403, 321] on button "NEXT" at bounding box center [487, 325] width 91 height 21
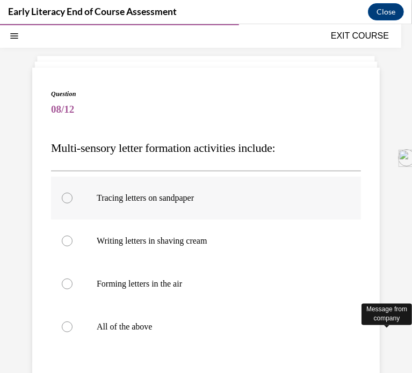
scroll to position [41, 0]
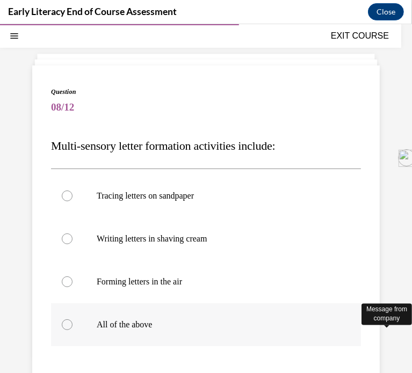
click at [67, 320] on div at bounding box center [67, 324] width 11 height 11
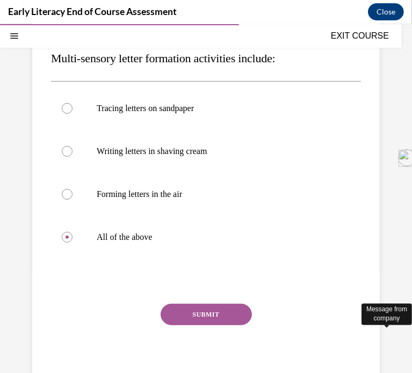
click at [217, 316] on button "SUBMIT" at bounding box center [206, 313] width 91 height 21
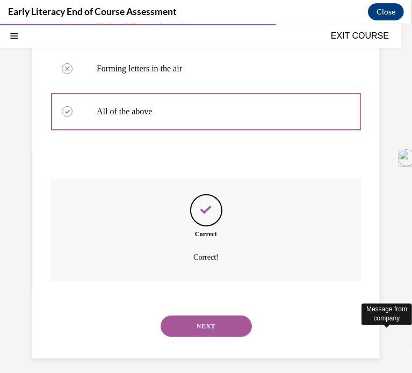
scroll to position [261, 0]
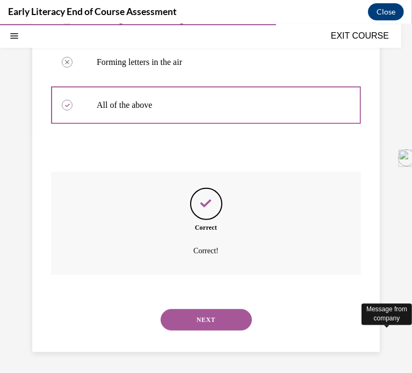
click at [200, 320] on button "NEXT" at bounding box center [206, 319] width 91 height 21
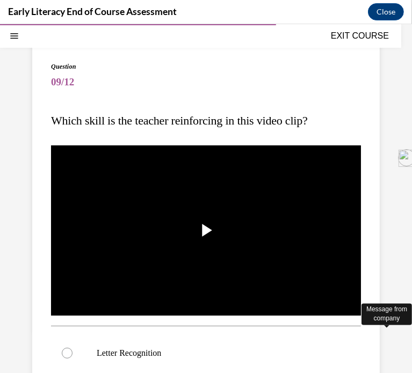
scroll to position [68, 0]
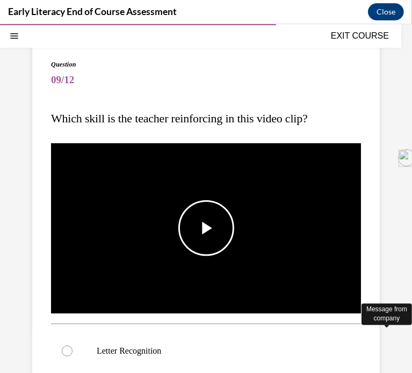
click at [206, 228] on span "Video player" at bounding box center [206, 228] width 0 height 0
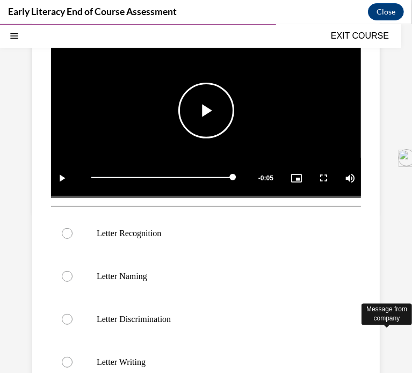
scroll to position [191, 0]
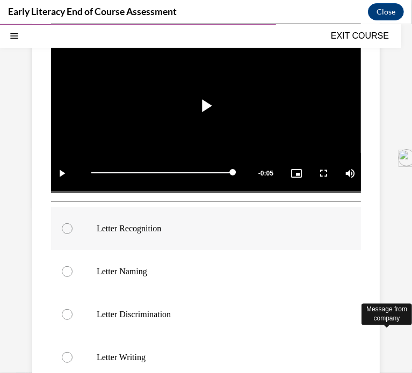
click at [69, 223] on div at bounding box center [67, 228] width 11 height 11
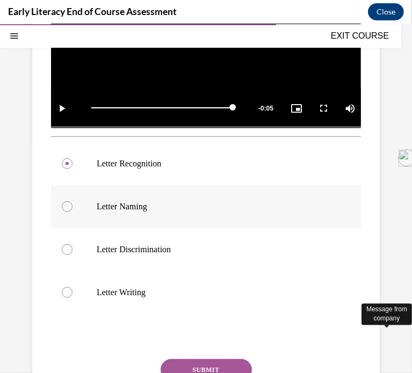
scroll to position [262, 0]
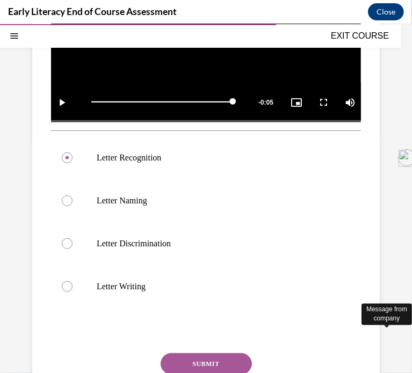
click at [214, 357] on button "SUBMIT" at bounding box center [206, 363] width 91 height 21
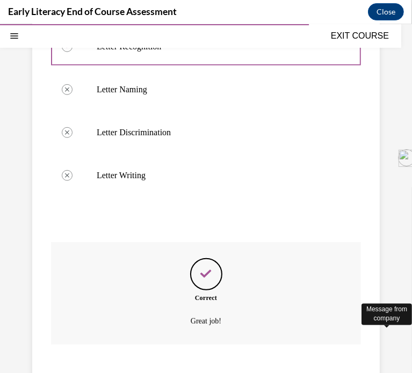
scroll to position [438, 0]
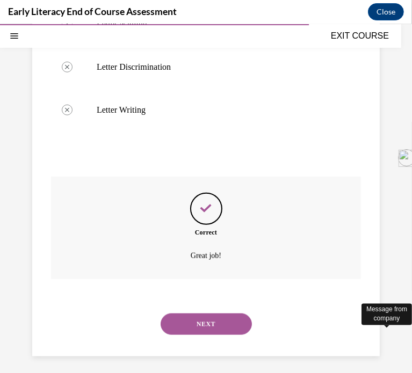
click at [199, 317] on button "NEXT" at bounding box center [206, 323] width 91 height 21
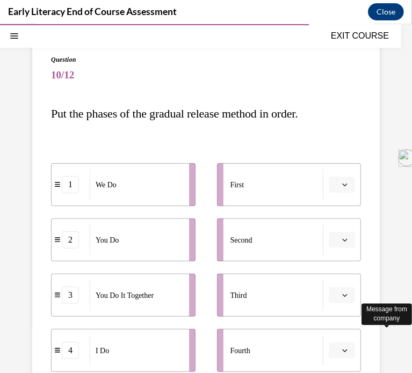
scroll to position [97, 0]
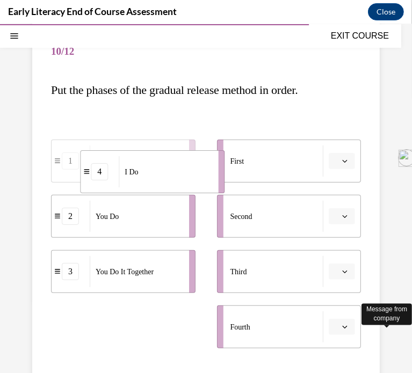
drag, startPoint x: 157, startPoint y: 321, endPoint x: 186, endPoint y: 151, distance: 172.1
click at [186, 156] on div "I Do" at bounding box center [165, 171] width 92 height 31
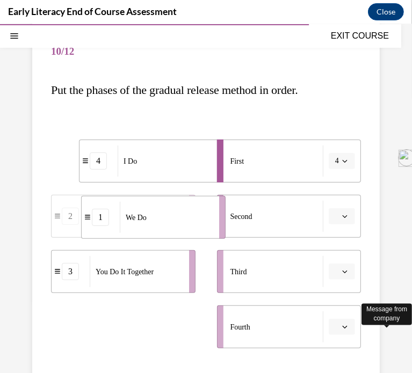
drag, startPoint x: 159, startPoint y: 330, endPoint x: 189, endPoint y: 222, distance: 112.5
click at [189, 222] on div "We Do" at bounding box center [166, 216] width 92 height 31
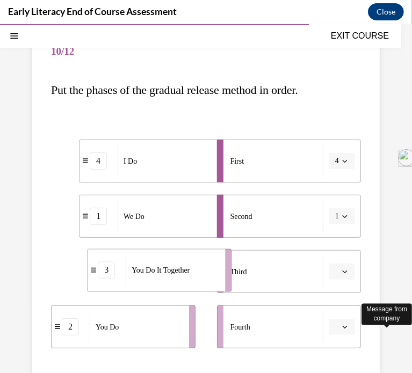
drag, startPoint x: 178, startPoint y: 262, endPoint x: 215, endPoint y: 260, distance: 36.6
click at [215, 260] on li "3 You Do It Together" at bounding box center [159, 270] width 144 height 43
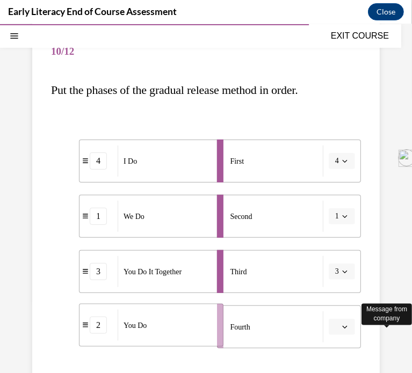
drag, startPoint x: 166, startPoint y: 312, endPoint x: 194, endPoint y: 310, distance: 28.0
click at [194, 310] on div "You Do" at bounding box center [164, 324] width 92 height 31
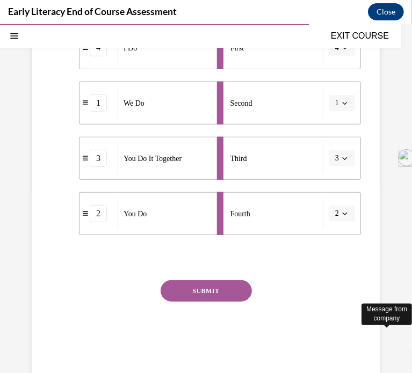
scroll to position [218, 0]
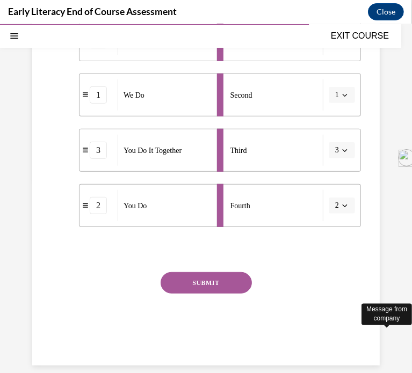
click at [197, 285] on button "SUBMIT" at bounding box center [206, 282] width 91 height 21
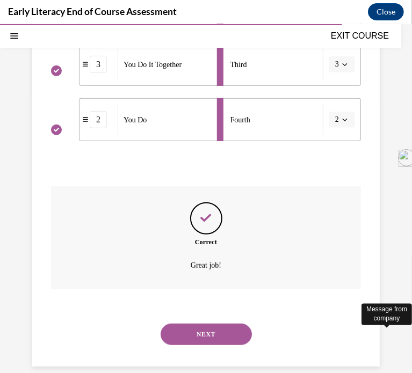
scroll to position [319, 0]
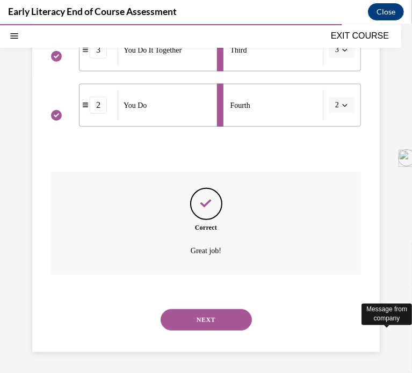
click at [204, 319] on button "NEXT" at bounding box center [206, 319] width 91 height 21
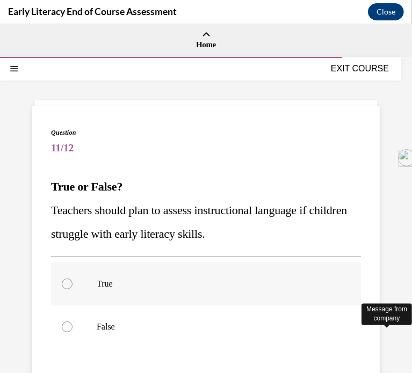
click at [66, 285] on div at bounding box center [67, 283] width 11 height 11
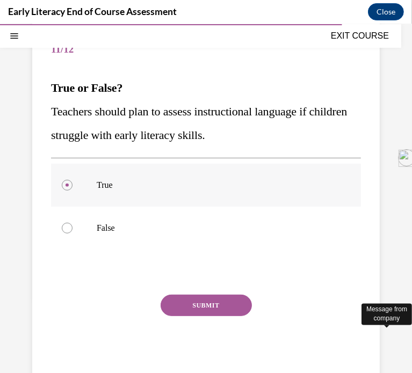
scroll to position [104, 0]
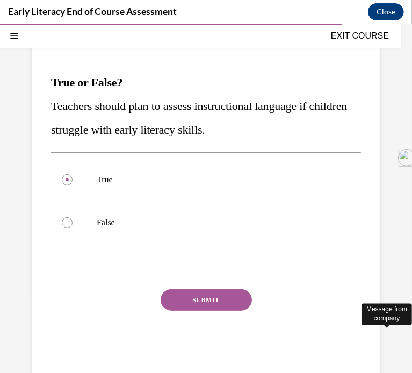
click at [208, 306] on button "SUBMIT" at bounding box center [206, 299] width 91 height 21
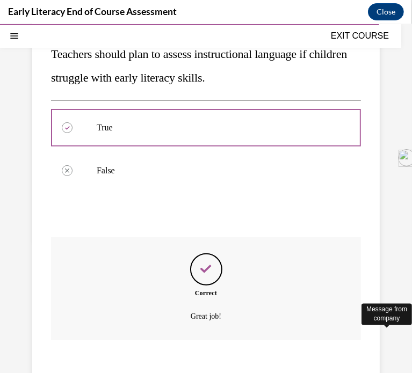
scroll to position [222, 0]
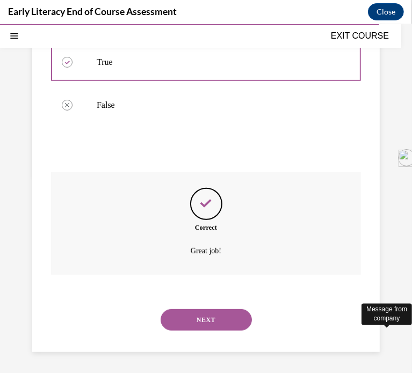
click at [200, 314] on button "NEXT" at bounding box center [206, 319] width 91 height 21
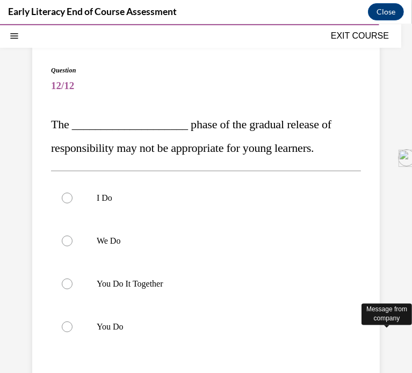
scroll to position [63, 0]
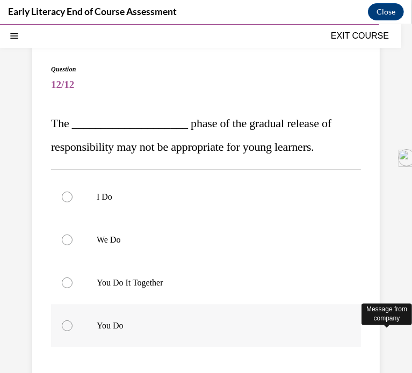
click at [59, 327] on div at bounding box center [206, 325] width 310 height 43
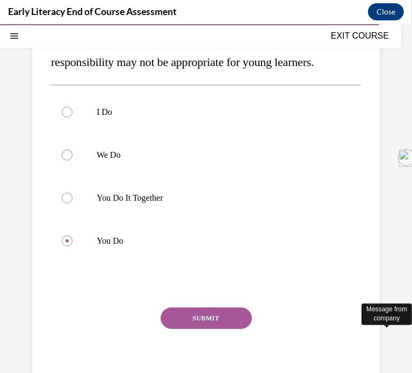
click at [211, 315] on button "SUBMIT" at bounding box center [206, 317] width 91 height 21
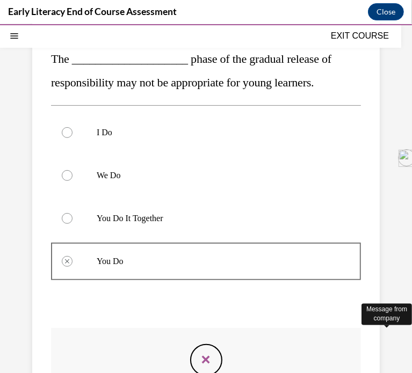
scroll to position [125, 0]
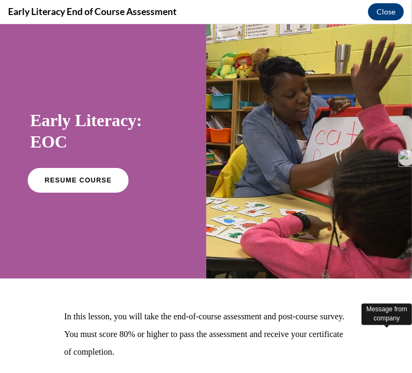
click at [64, 179] on span "RESUME COURSE" at bounding box center [78, 180] width 67 height 8
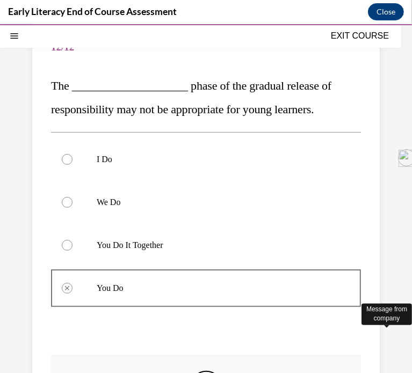
scroll to position [102, 0]
click at [64, 245] on div at bounding box center [67, 244] width 11 height 11
click at [64, 244] on div at bounding box center [67, 244] width 11 height 11
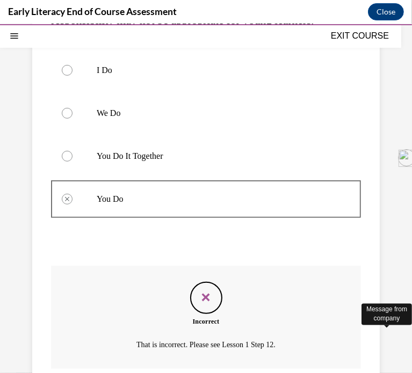
scroll to position [197, 0]
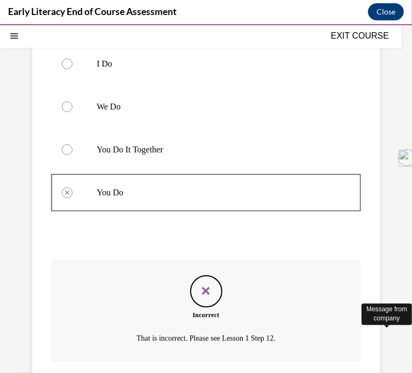
click at [198, 339] on p "That is incorrect. Please see Lesson 1 Step 12." at bounding box center [205, 338] width 241 height 13
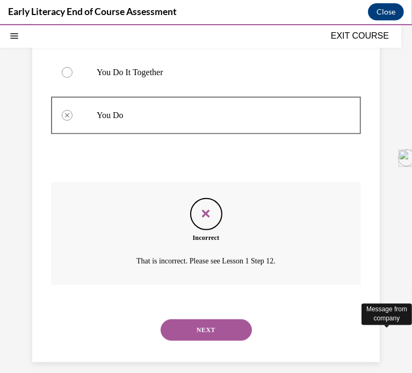
scroll to position [284, 0]
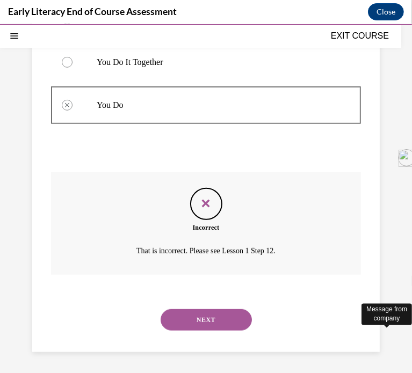
click at [195, 320] on button "NEXT" at bounding box center [206, 319] width 91 height 21
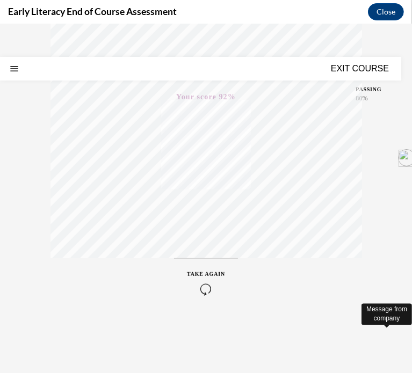
scroll to position [0, 0]
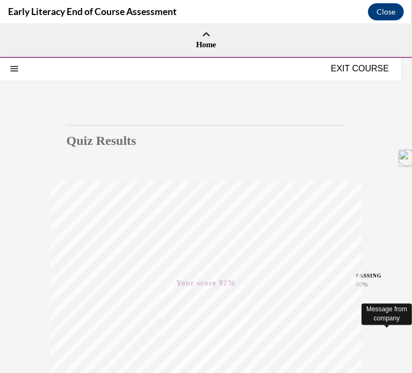
click at [353, 74] on button "EXIT COURSE" at bounding box center [360, 68] width 64 height 13
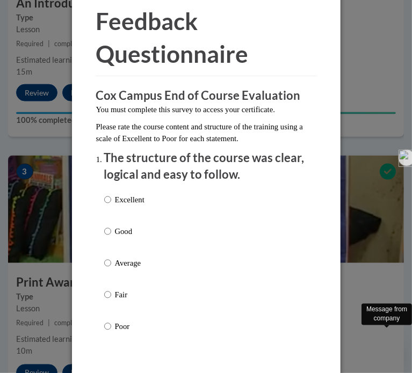
scroll to position [47, 0]
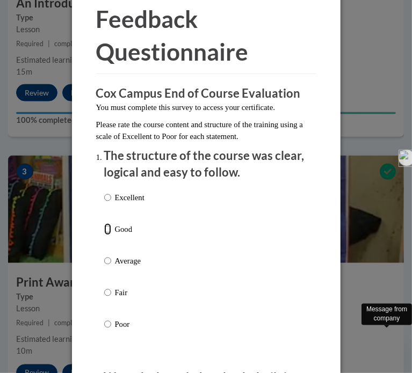
click at [104, 230] on input "Good" at bounding box center [107, 229] width 7 height 12
radio input "true"
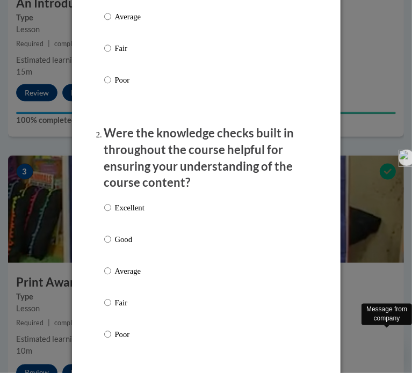
scroll to position [294, 0]
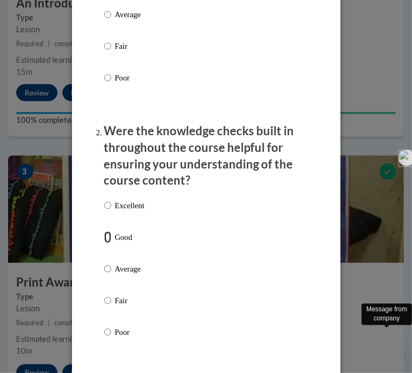
click at [105, 236] on input "Good" at bounding box center [107, 238] width 7 height 12
radio input "true"
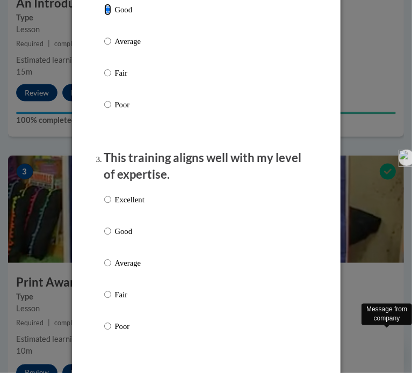
scroll to position [524, 0]
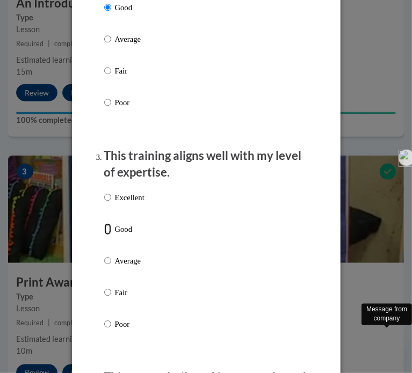
click at [104, 226] on input "Good" at bounding box center [107, 229] width 7 height 12
radio input "true"
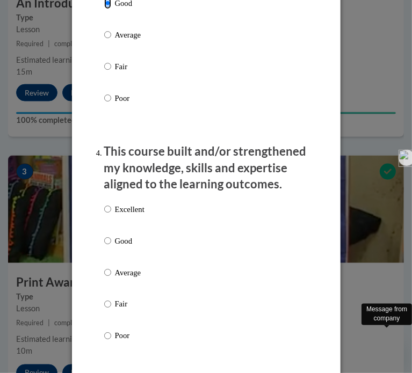
scroll to position [750, 0]
click at [104, 238] on input "Good" at bounding box center [107, 241] width 7 height 12
radio input "true"
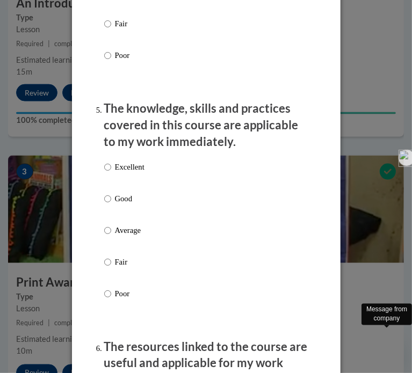
scroll to position [1031, 0]
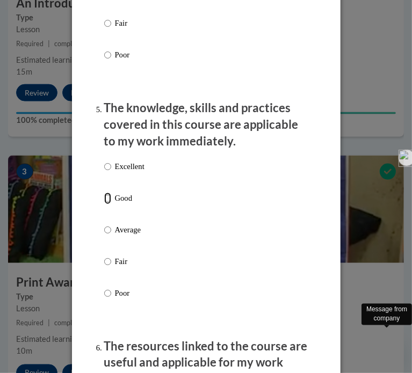
click at [104, 197] on input "Good" at bounding box center [107, 198] width 7 height 12
radio input "true"
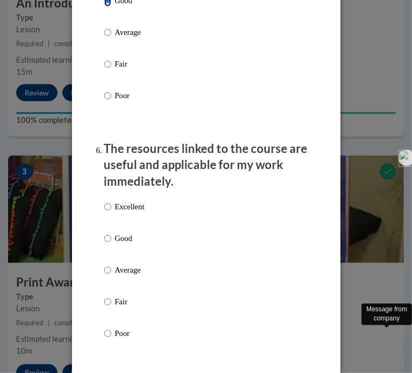
scroll to position [1230, 0]
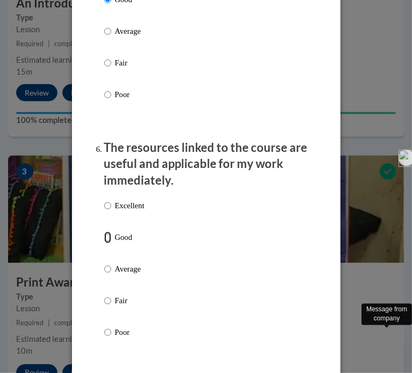
click at [104, 235] on input "Good" at bounding box center [107, 238] width 7 height 12
radio input "true"
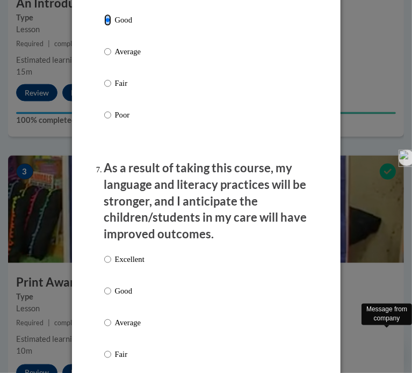
scroll to position [1451, 0]
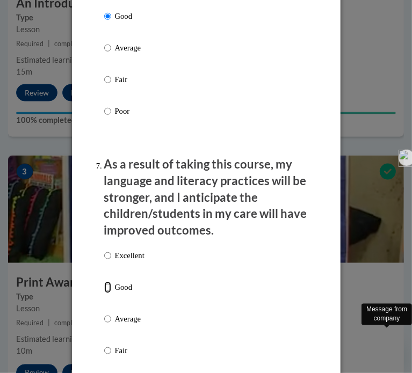
click at [104, 287] on input "Good" at bounding box center [107, 287] width 7 height 12
radio input "true"
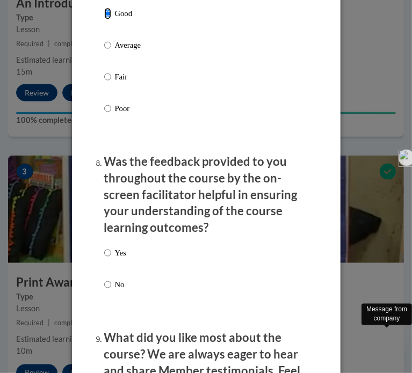
scroll to position [1725, 0]
click at [104, 250] on input "Yes" at bounding box center [107, 253] width 7 height 12
radio input "true"
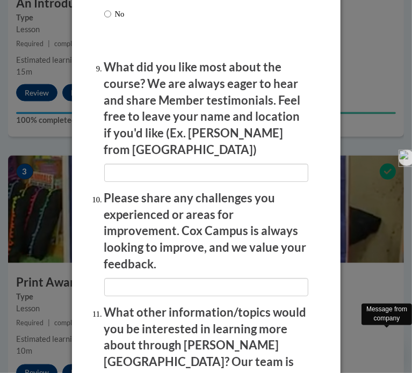
scroll to position [2179, 0]
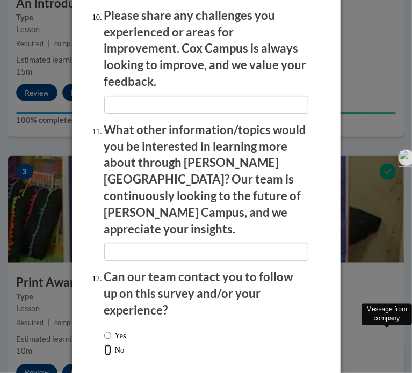
click at [104, 344] on input "No" at bounding box center [107, 350] width 7 height 12
radio input "true"
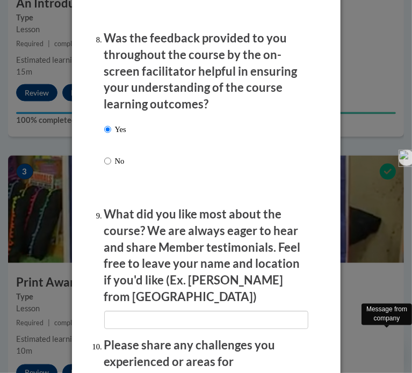
scroll to position [1842, 0]
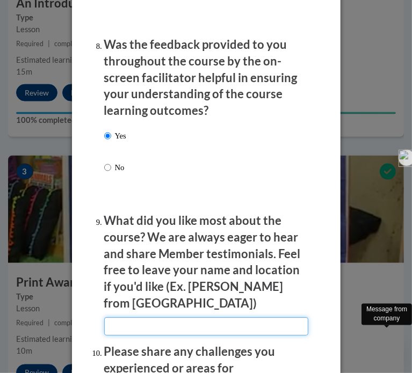
click at [141, 317] on input "textbox" at bounding box center [206, 326] width 204 height 18
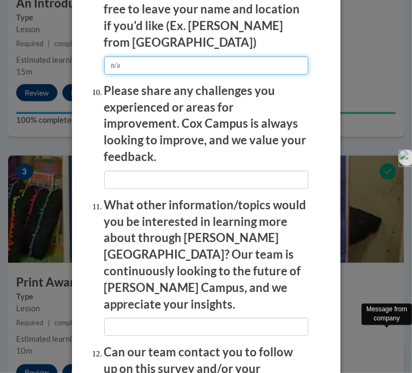
scroll to position [2105, 0]
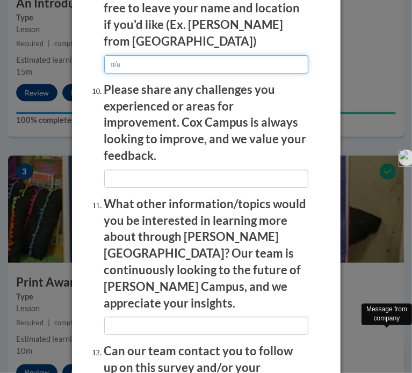
type input "n/a"
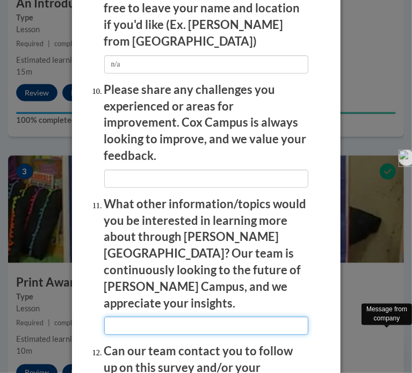
click at [141, 317] on input "textbox" at bounding box center [206, 326] width 204 height 18
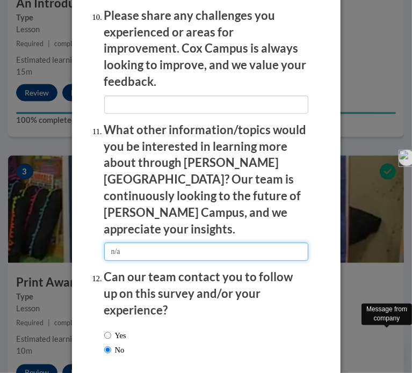
type input "n/a"
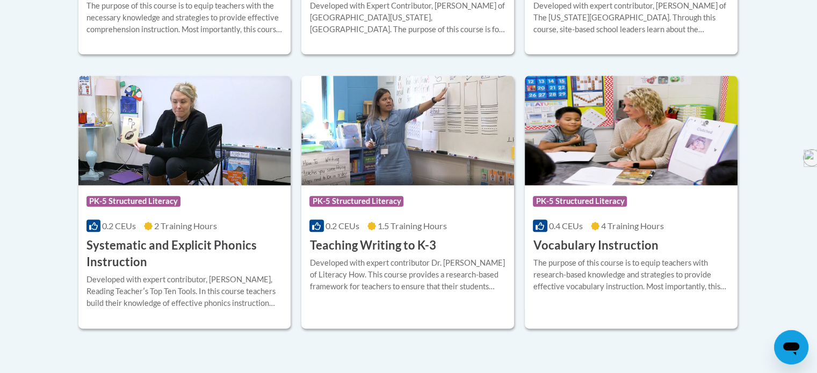
scroll to position [1230, 0]
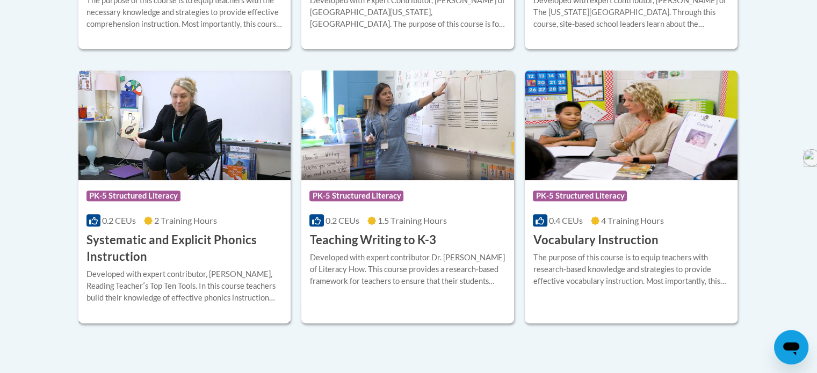
click at [140, 230] on div "Course Category: PK-5 Structured Literacy 0.2 CEUs 2 Training Hours COURSE Syst…" at bounding box center [184, 222] width 213 height 85
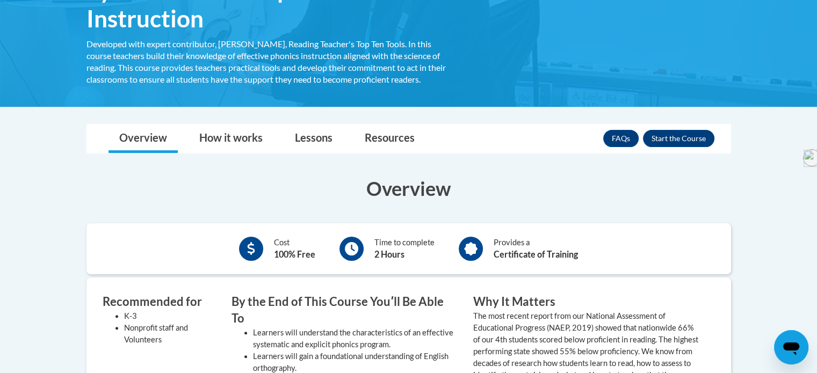
scroll to position [214, 0]
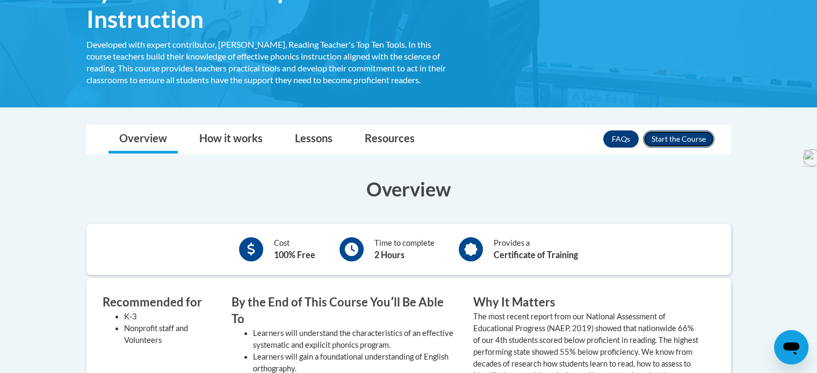
click at [685, 139] on button "Enroll" at bounding box center [678, 139] width 71 height 17
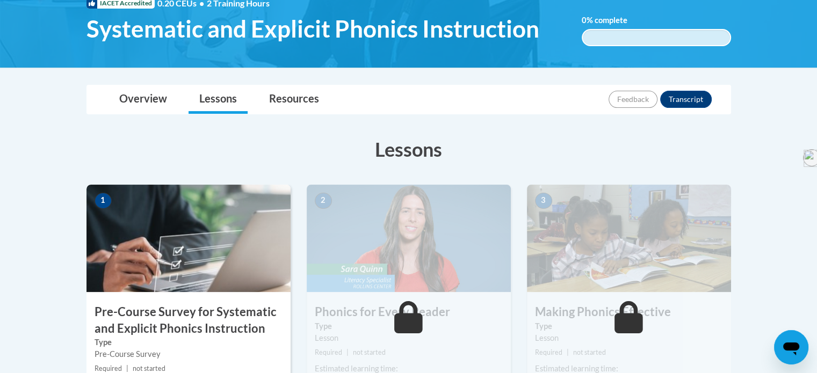
scroll to position [174, 0]
